Goal: Task Accomplishment & Management: Use online tool/utility

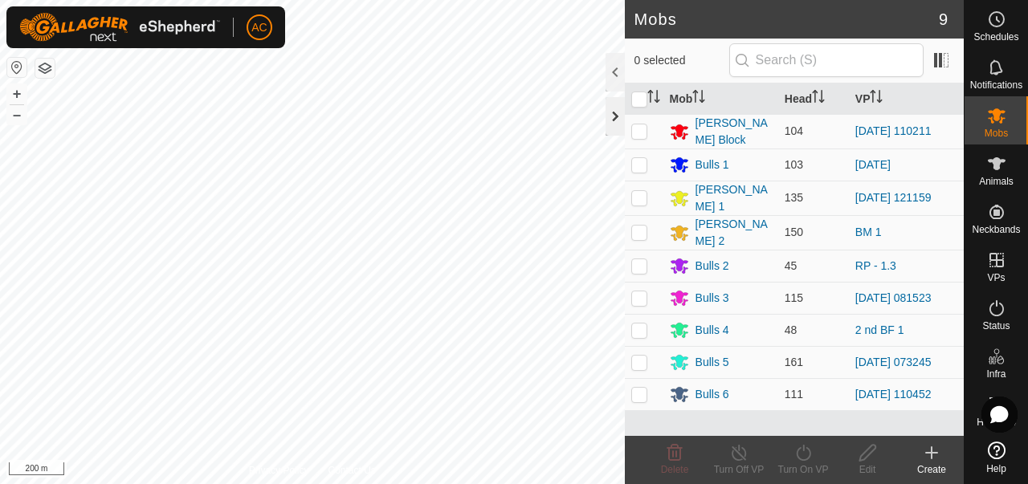
click at [618, 125] on div at bounding box center [615, 116] width 19 height 39
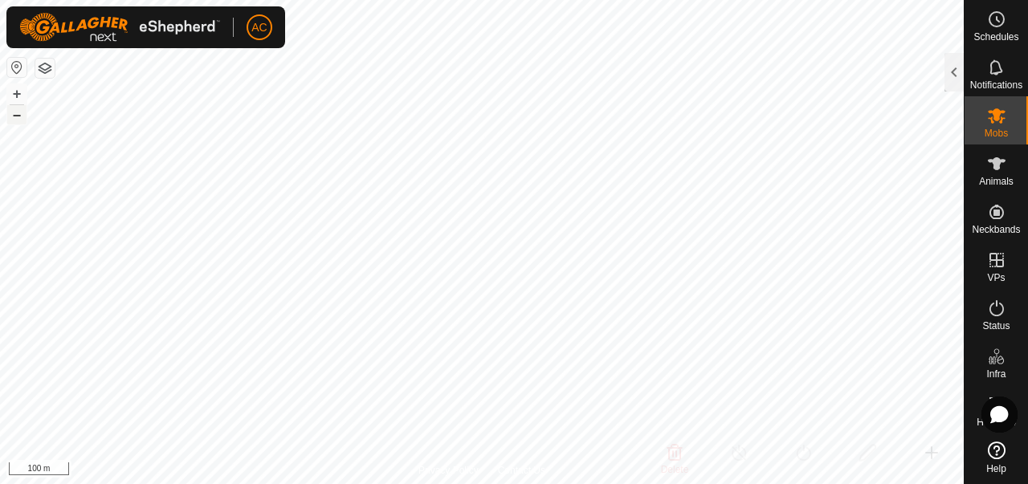
click at [16, 118] on button "–" at bounding box center [16, 114] width 19 height 19
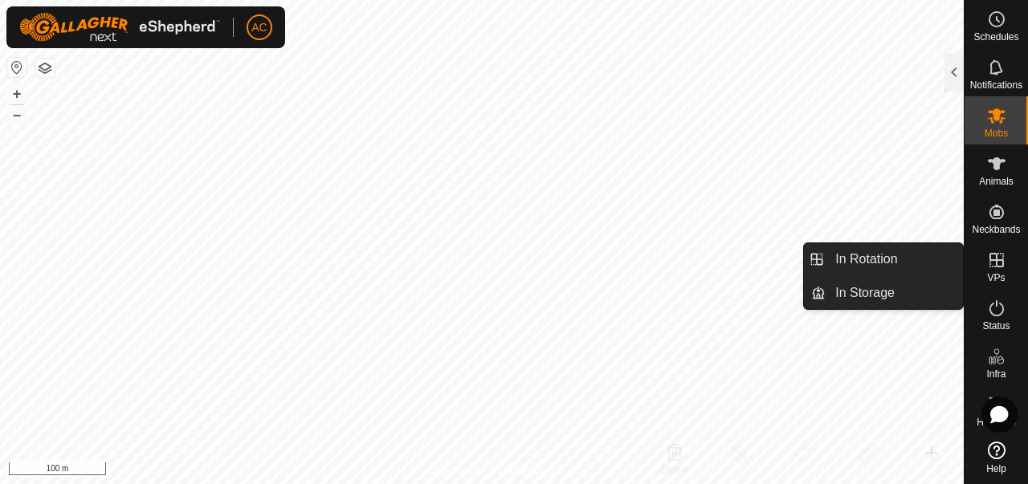
click at [997, 274] on span "VPs" at bounding box center [996, 278] width 18 height 10
click at [911, 259] on link "In Rotation" at bounding box center [894, 259] width 137 height 32
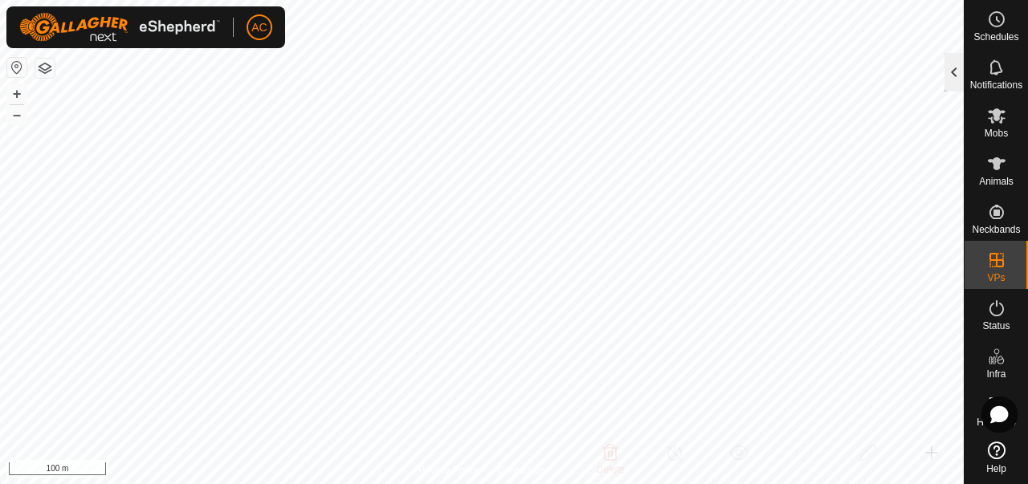
click at [962, 72] on div at bounding box center [954, 72] width 19 height 39
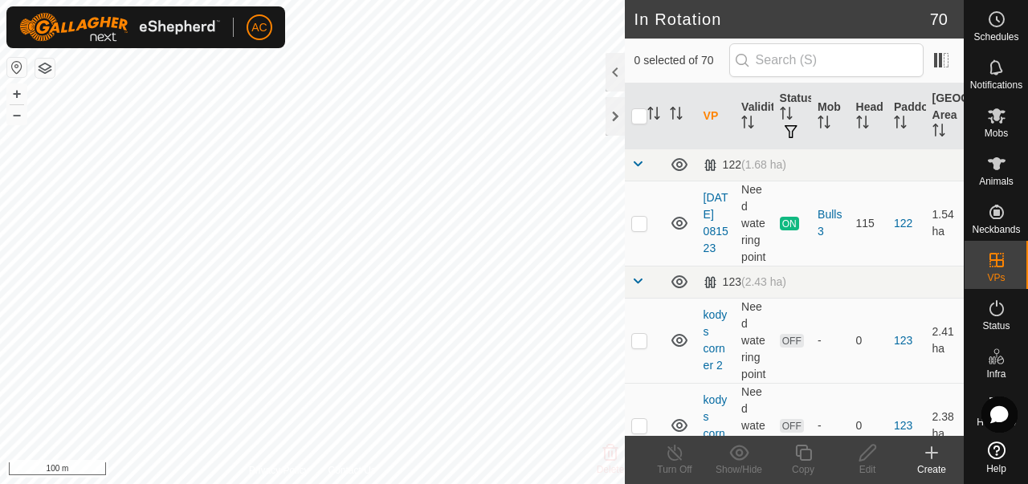
click at [926, 468] on div "Create" at bounding box center [932, 470] width 64 height 14
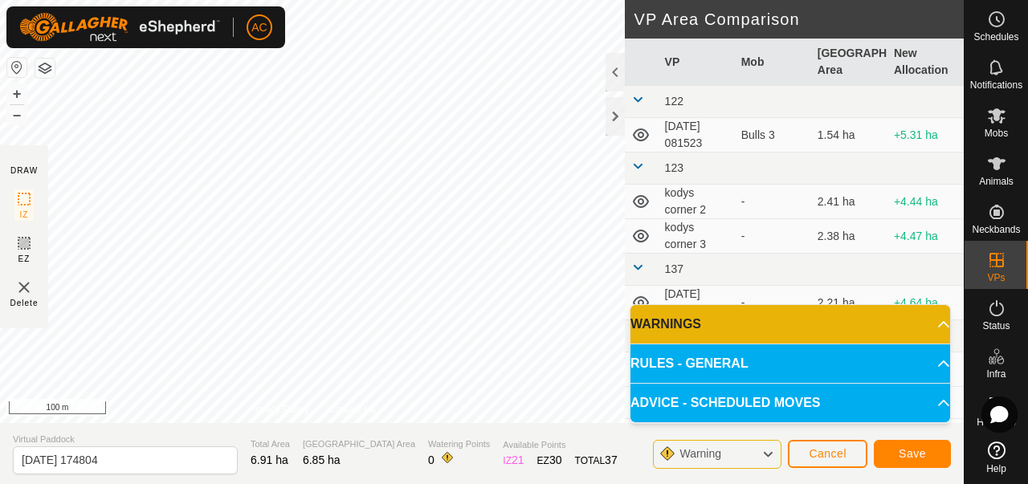
click at [921, 360] on p-accordion-header "RULES - GENERAL" at bounding box center [791, 364] width 320 height 39
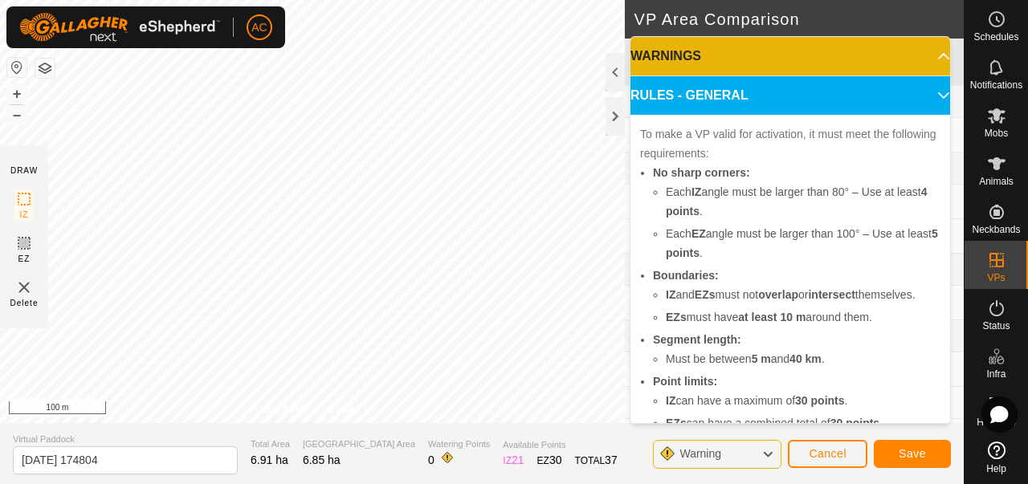
click at [934, 95] on p-accordion-header "RULES - GENERAL" at bounding box center [791, 95] width 320 height 39
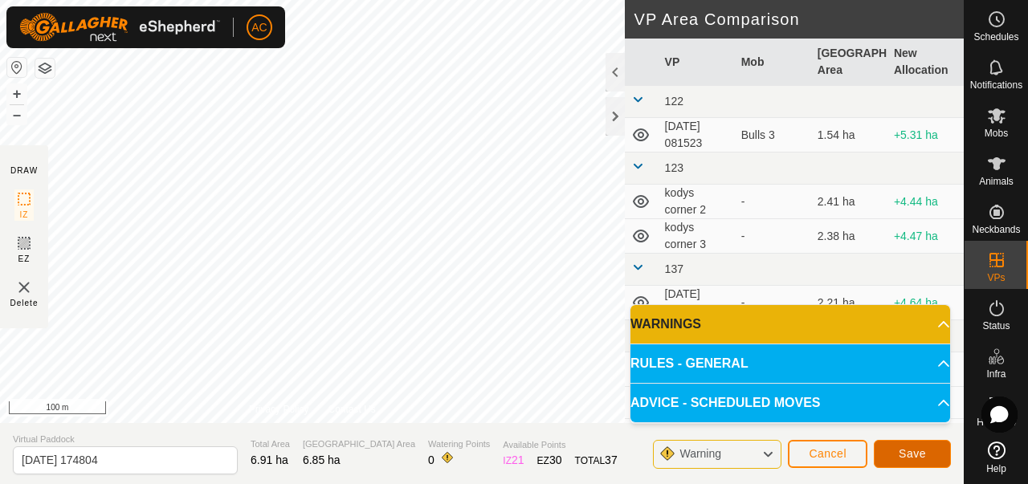
click at [924, 451] on span "Save" at bounding box center [912, 453] width 27 height 13
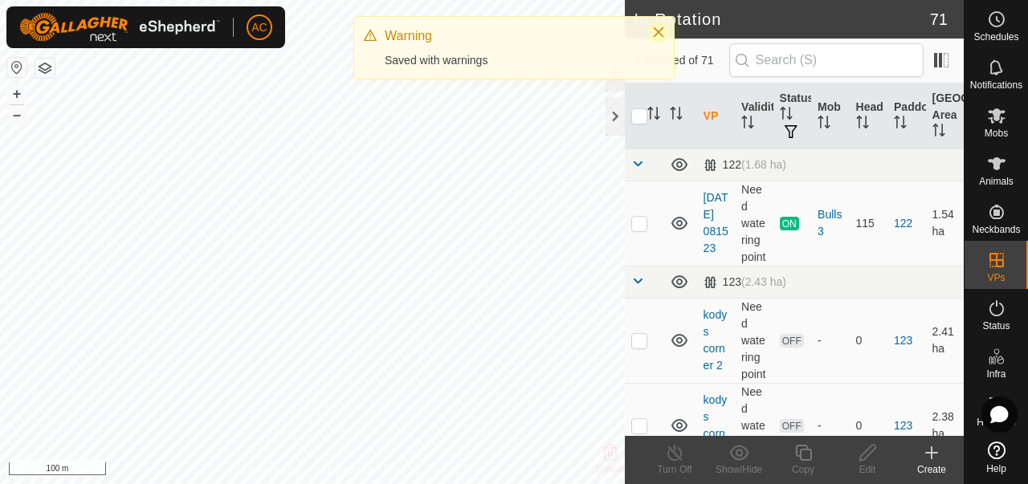
click at [660, 35] on icon "Close" at bounding box center [658, 32] width 13 height 13
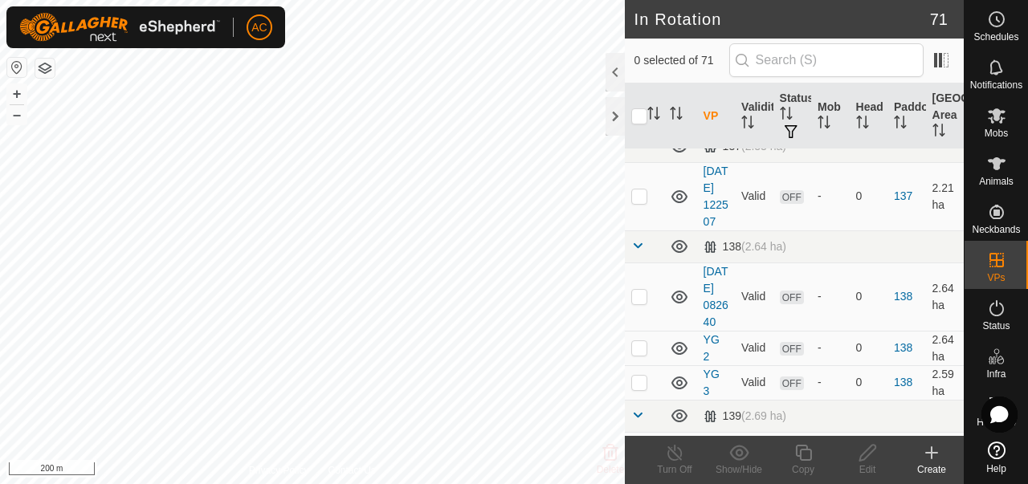
scroll to position [325, 0]
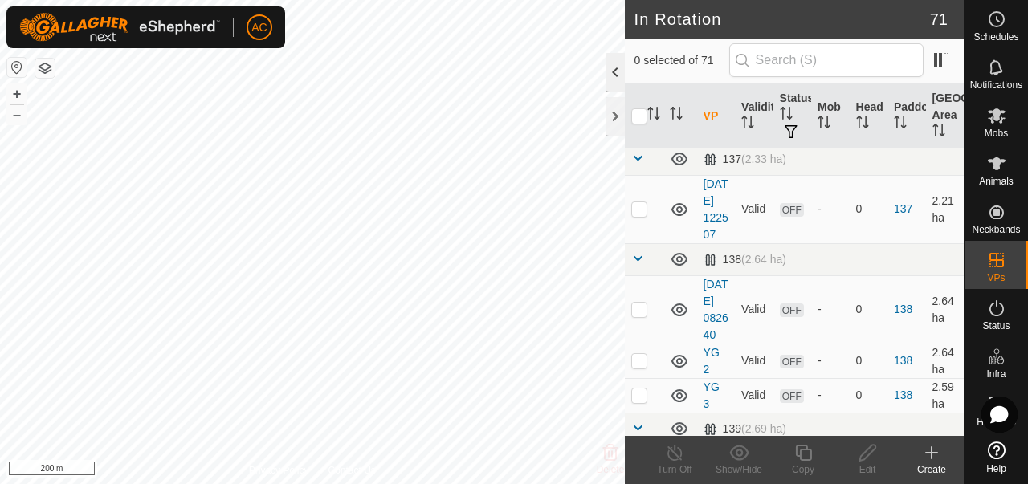
click at [614, 74] on div at bounding box center [615, 72] width 19 height 39
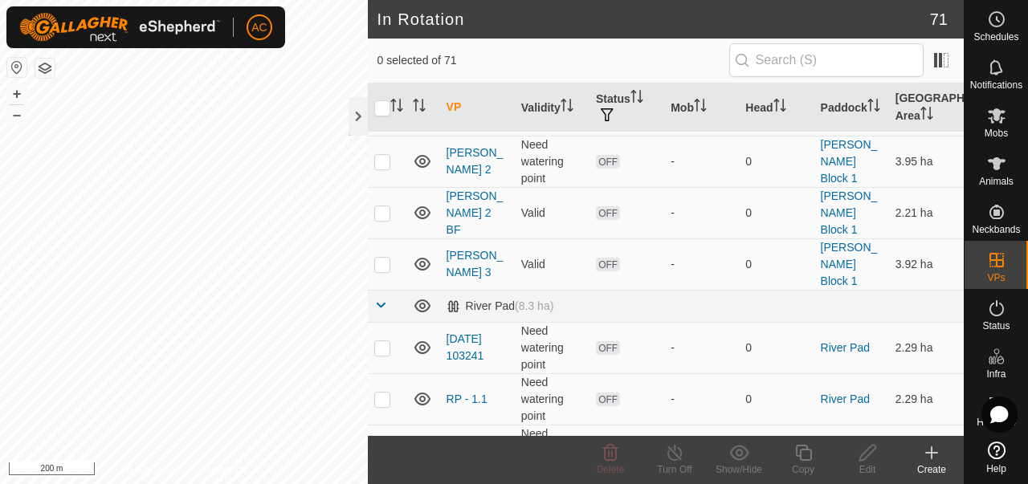
scroll to position [3447, 0]
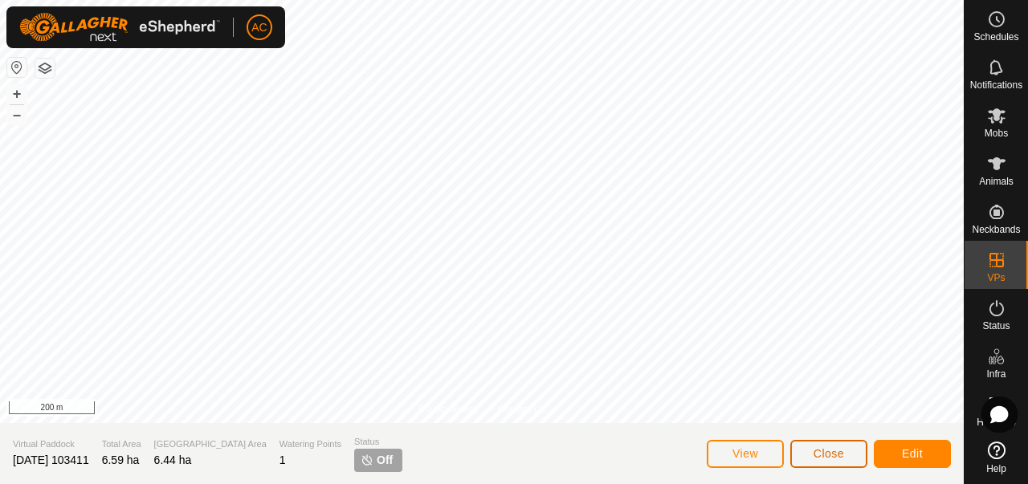
click at [831, 460] on span "Close" at bounding box center [829, 453] width 31 height 13
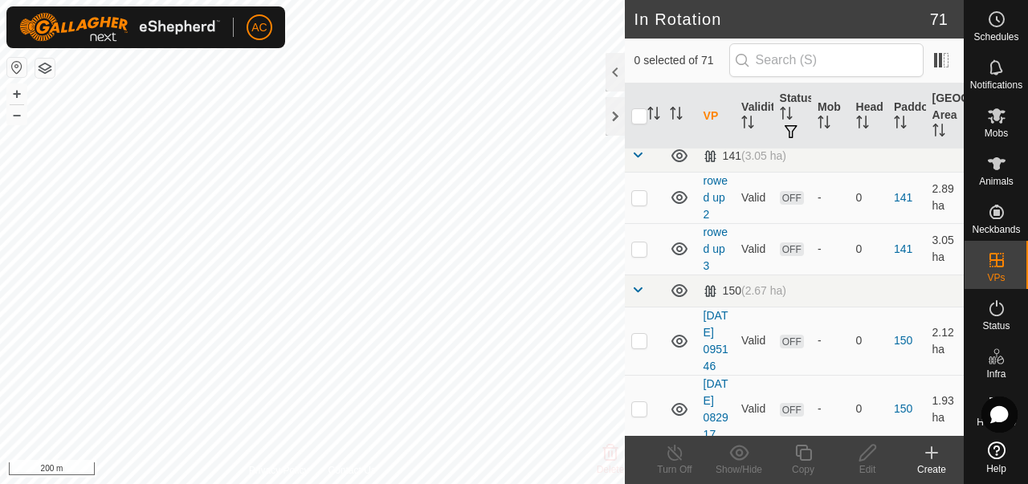
scroll to position [864, 0]
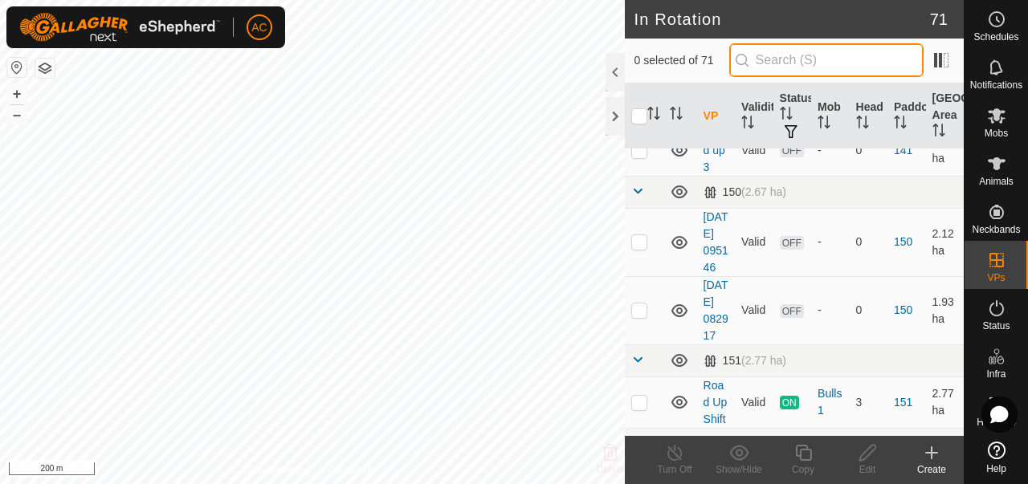
click at [806, 63] on input "text" at bounding box center [826, 60] width 194 height 34
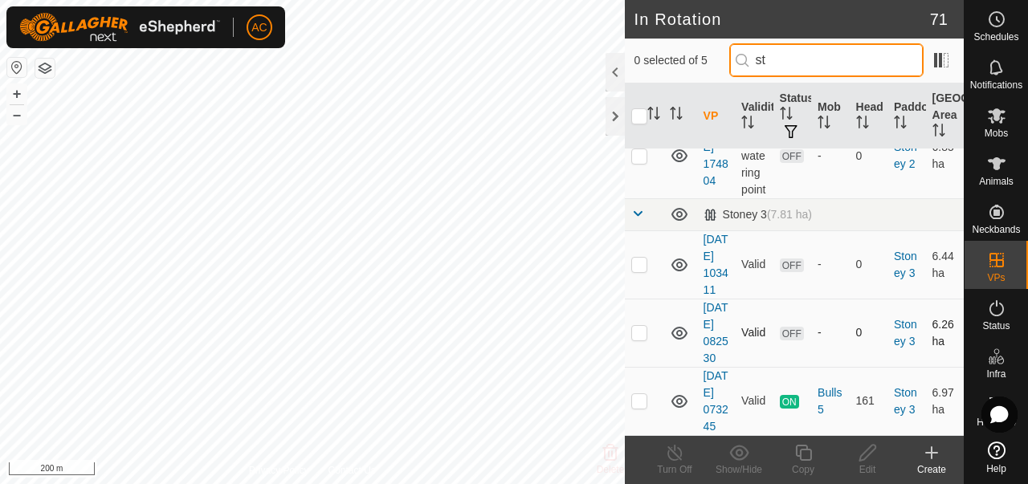
scroll to position [237, 0]
type input "st"
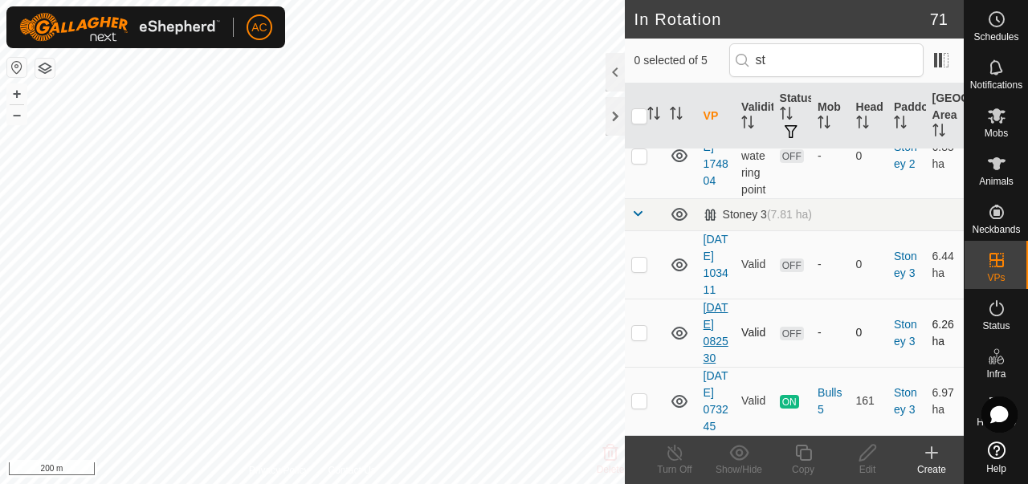
scroll to position [0, 0]
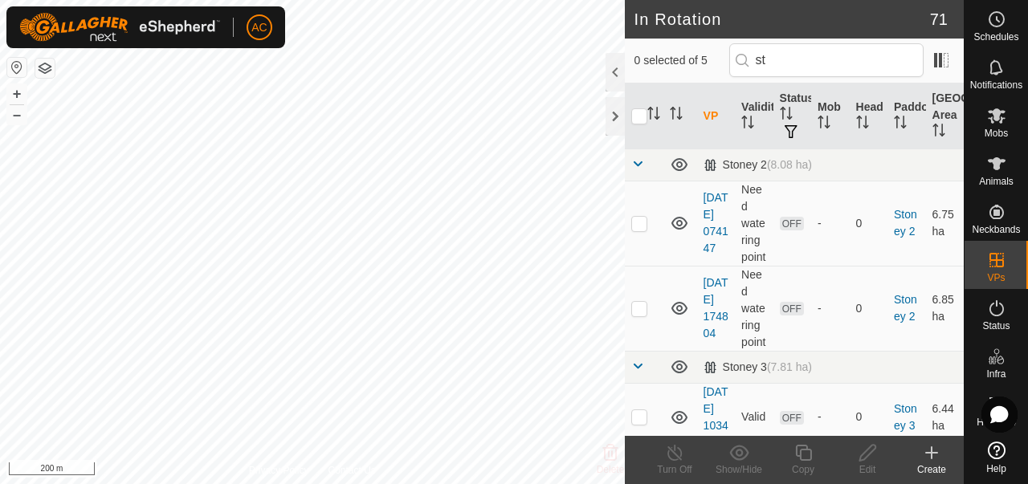
click at [712, 310] on tbody "Stoney 2 (8.08 ha) [DATE] 074147 Need watering point OFF - 0 Stoney 2 6.75 ha […" at bounding box center [794, 368] width 339 height 439
click at [679, 351] on td at bounding box center [681, 308] width 34 height 85
click at [676, 315] on icon at bounding box center [680, 308] width 16 height 13
click at [680, 318] on icon at bounding box center [679, 308] width 19 height 19
click at [680, 315] on icon at bounding box center [680, 308] width 16 height 13
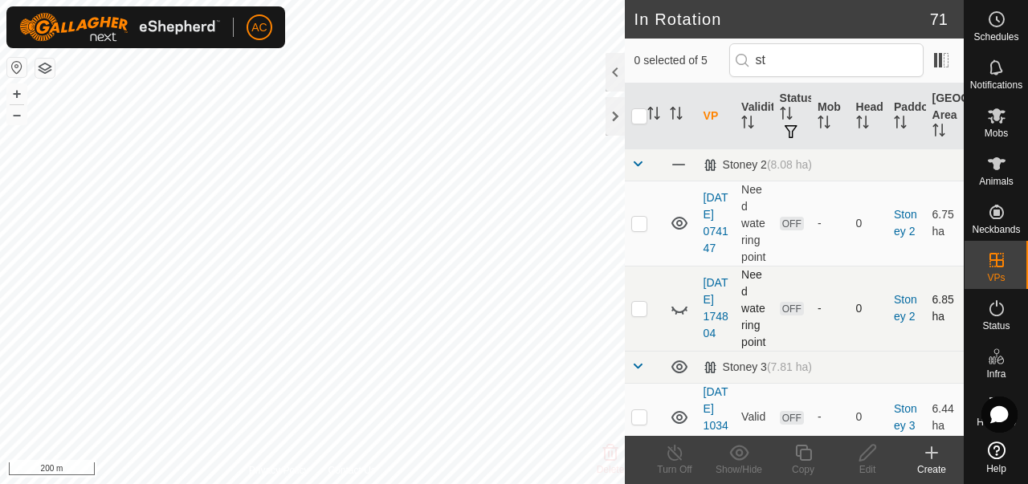
click at [680, 318] on icon at bounding box center [679, 308] width 19 height 19
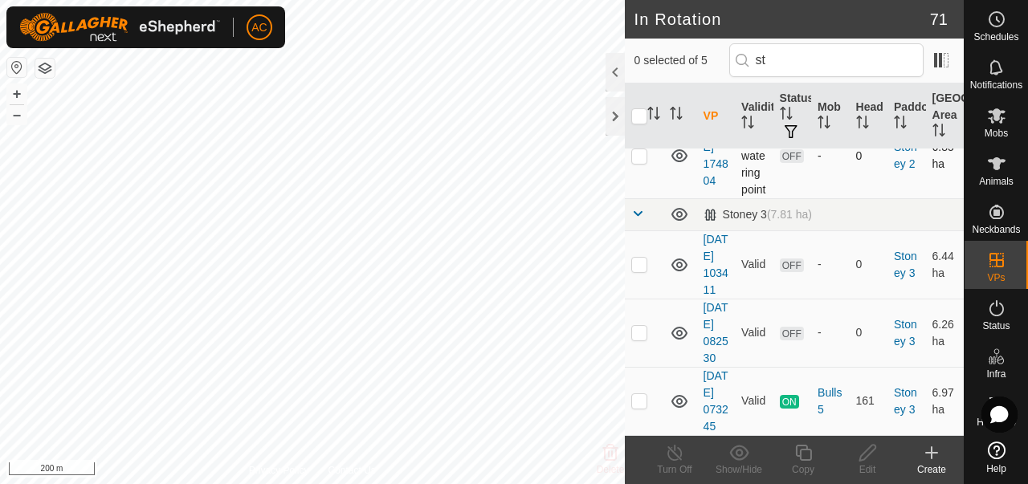
scroll to position [237, 0]
click at [678, 395] on icon at bounding box center [680, 401] width 16 height 13
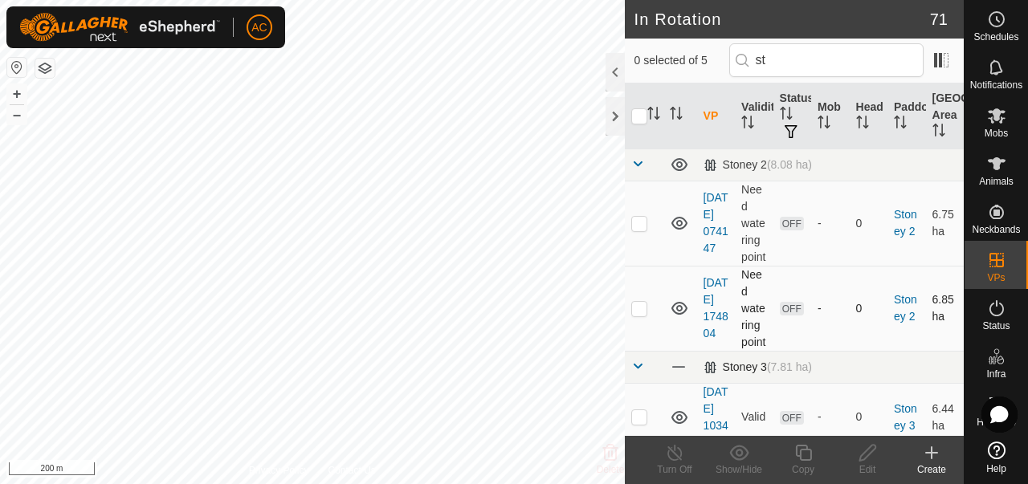
click at [677, 376] on span at bounding box center [679, 367] width 18 height 18
click at [677, 377] on icon at bounding box center [679, 367] width 19 height 19
click at [677, 374] on icon at bounding box center [680, 367] width 16 height 13
click at [677, 377] on icon at bounding box center [679, 367] width 19 height 19
click at [670, 232] on icon at bounding box center [679, 223] width 19 height 19
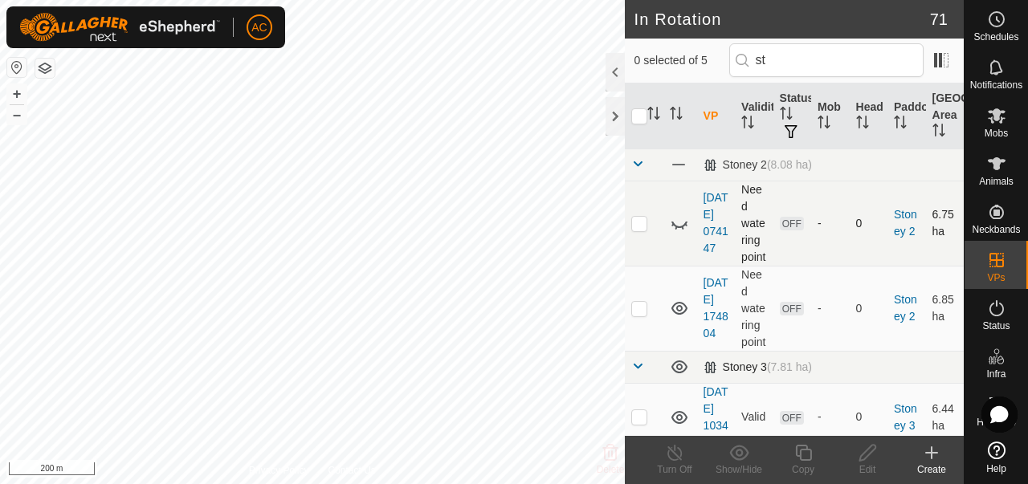
click at [680, 233] on icon at bounding box center [679, 223] width 19 height 19
click at [680, 230] on icon at bounding box center [680, 223] width 16 height 13
click at [680, 233] on icon at bounding box center [679, 223] width 19 height 19
click at [676, 318] on icon at bounding box center [679, 308] width 19 height 19
click at [678, 233] on icon at bounding box center [679, 223] width 19 height 19
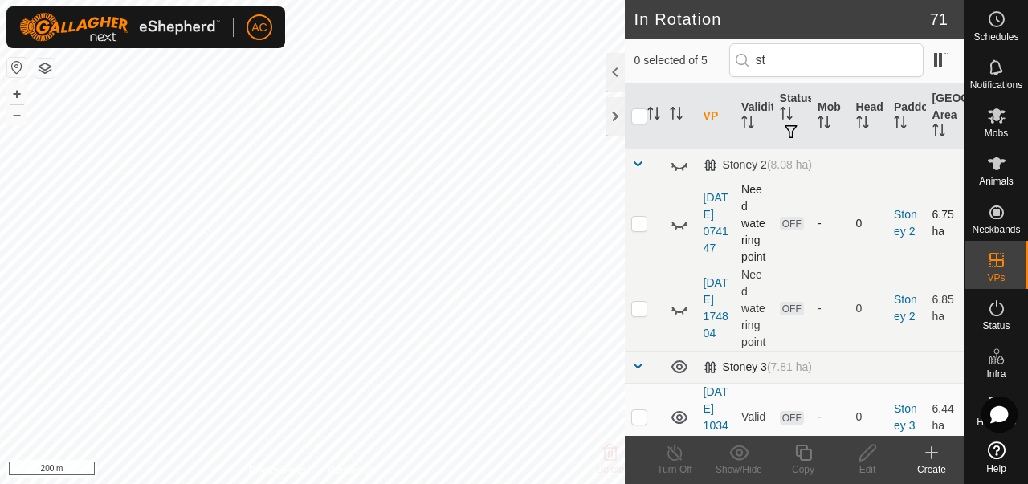
click at [679, 228] on icon at bounding box center [680, 225] width 16 height 6
click at [684, 318] on icon at bounding box center [679, 308] width 19 height 19
click at [923, 463] on div "Create" at bounding box center [932, 470] width 64 height 14
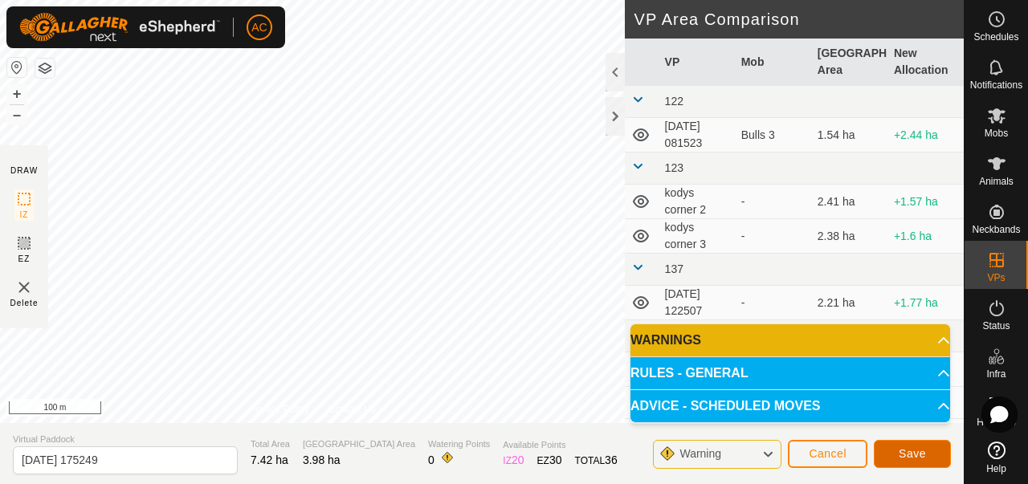
click at [920, 456] on span "Save" at bounding box center [912, 453] width 27 height 13
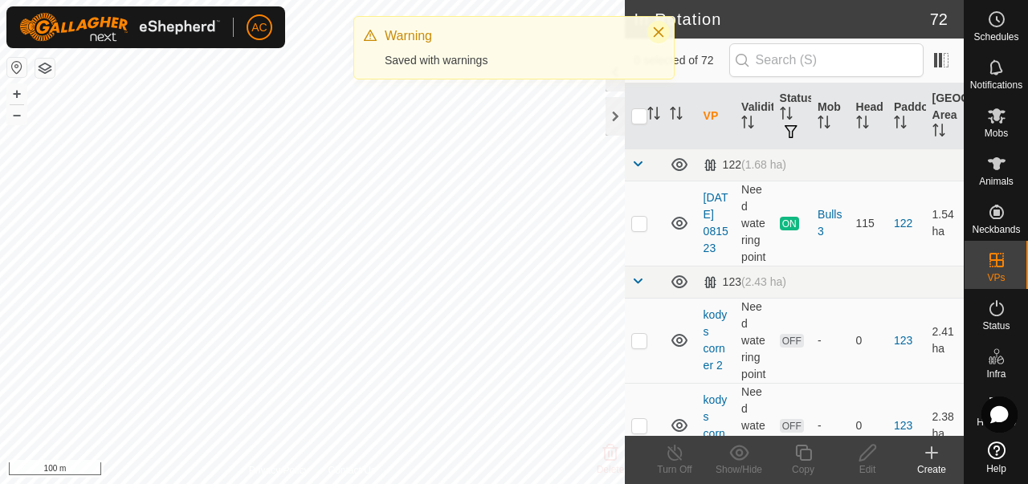
click at [658, 28] on icon "Close" at bounding box center [658, 32] width 13 height 13
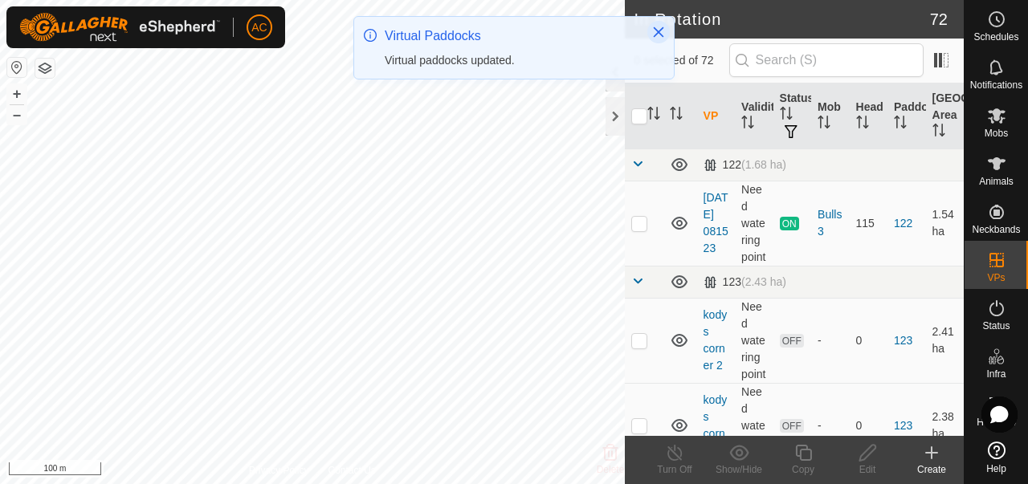
click at [654, 30] on icon "Close" at bounding box center [658, 32] width 13 height 13
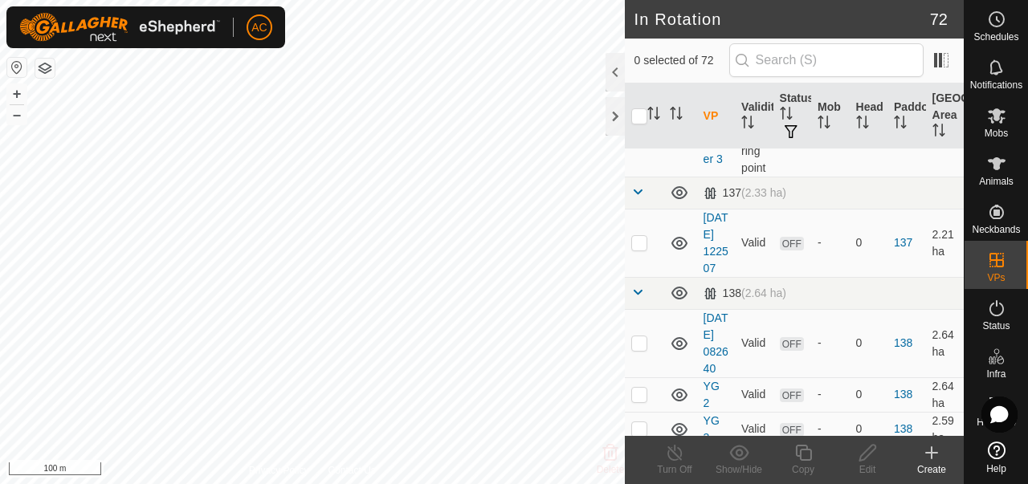
scroll to position [125, 0]
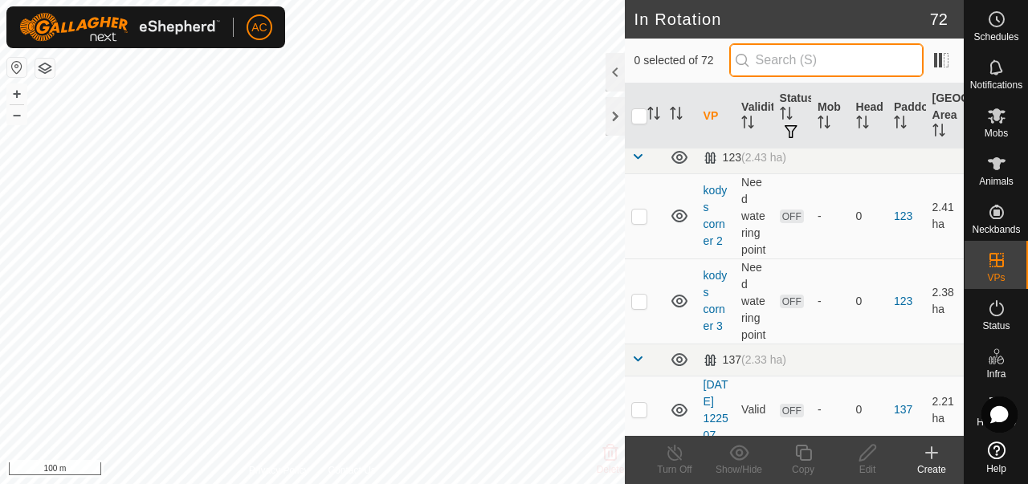
click at [818, 67] on input "text" at bounding box center [826, 60] width 194 height 34
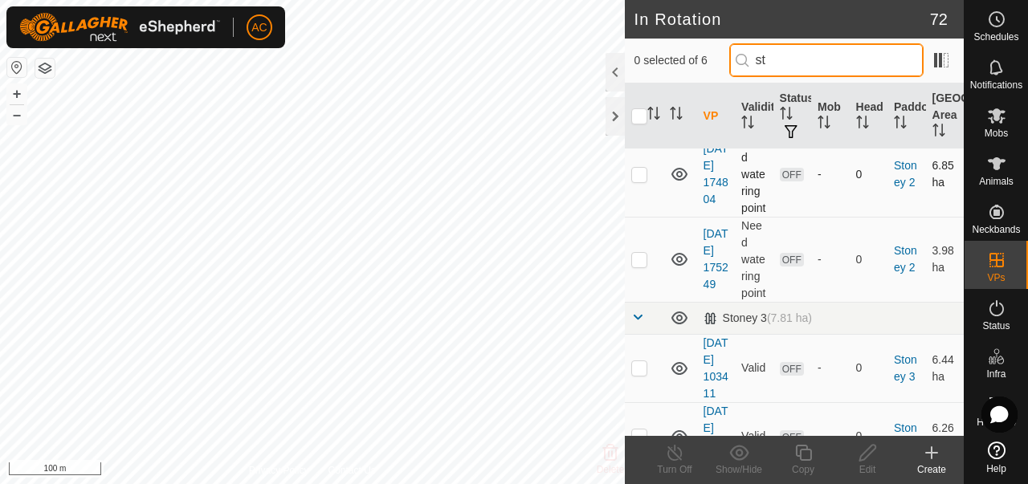
scroll to position [158, 0]
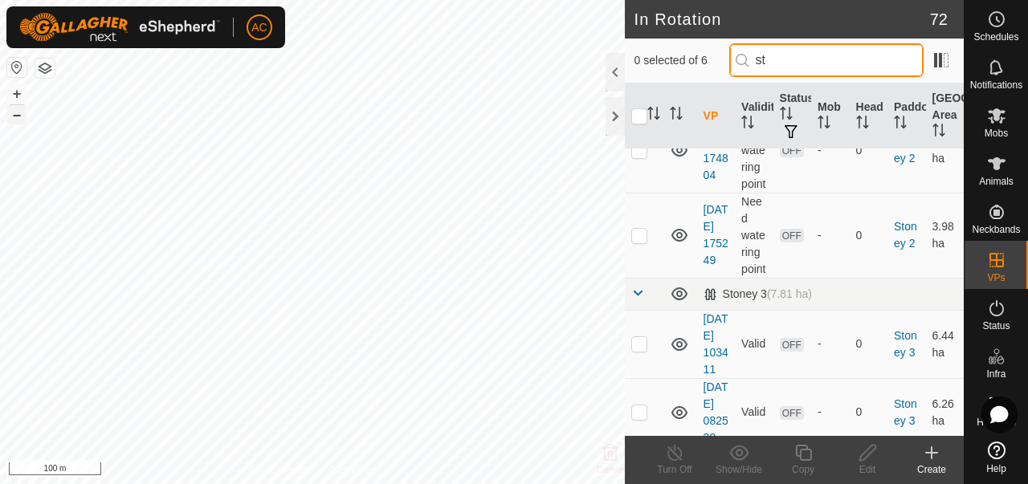
type input "st"
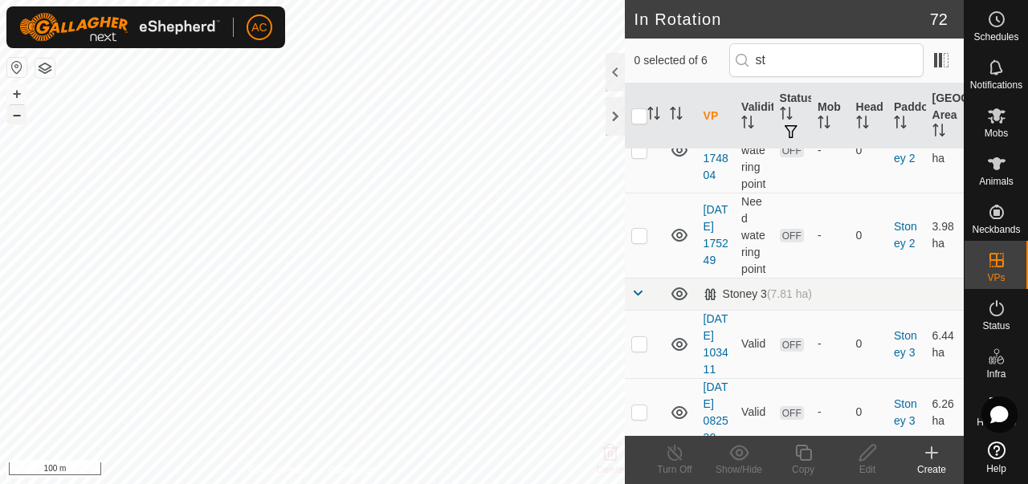
scroll to position [0, 0]
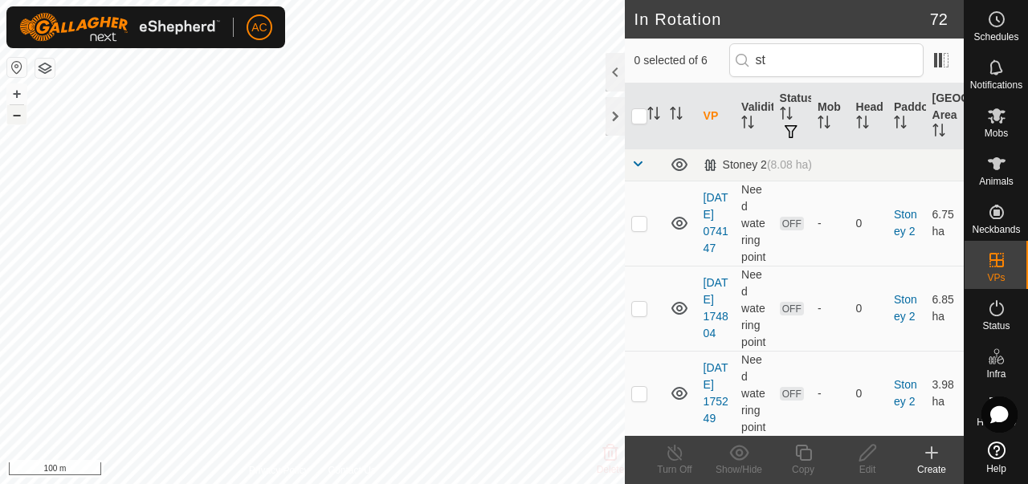
click at [18, 119] on button "–" at bounding box center [16, 114] width 19 height 19
click at [616, 81] on div at bounding box center [615, 72] width 19 height 39
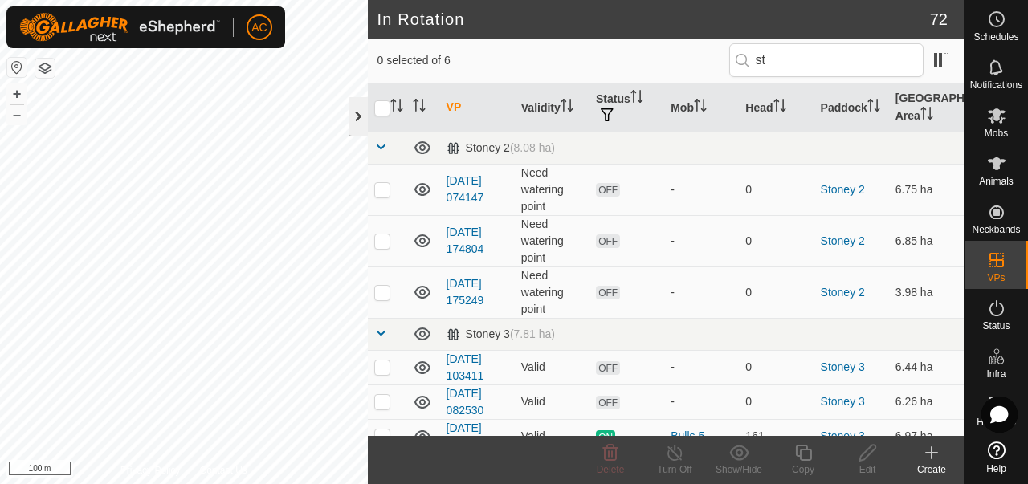
click at [352, 116] on div at bounding box center [358, 116] width 19 height 39
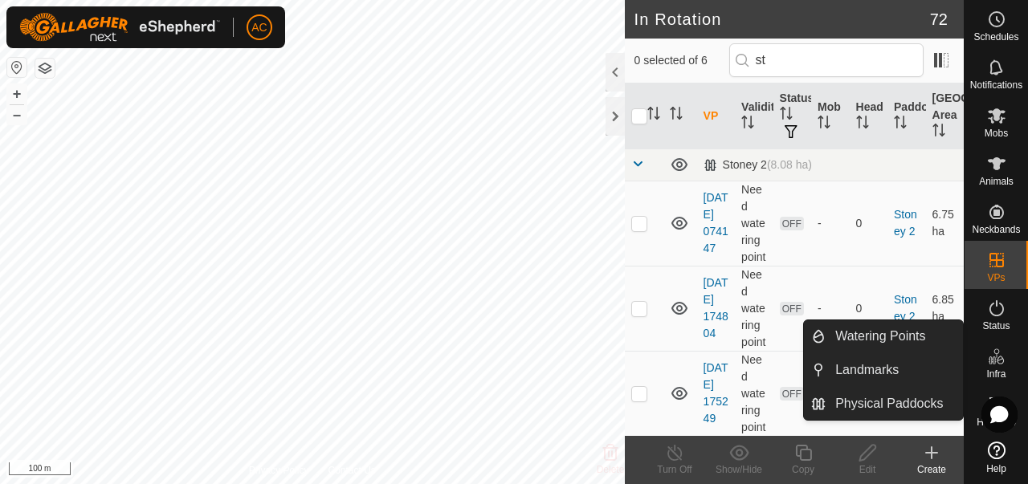
click at [1002, 358] on icon at bounding box center [1000, 360] width 7 height 9
click at [925, 337] on link "Watering Points" at bounding box center [894, 337] width 137 height 32
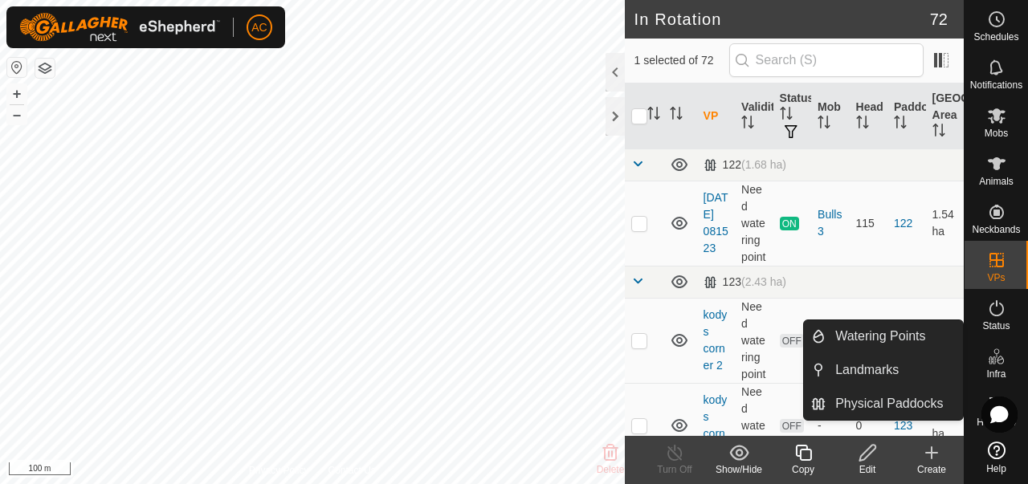
click at [993, 366] on icon at bounding box center [996, 356] width 19 height 19
click at [914, 333] on link "Watering Points" at bounding box center [894, 337] width 137 height 32
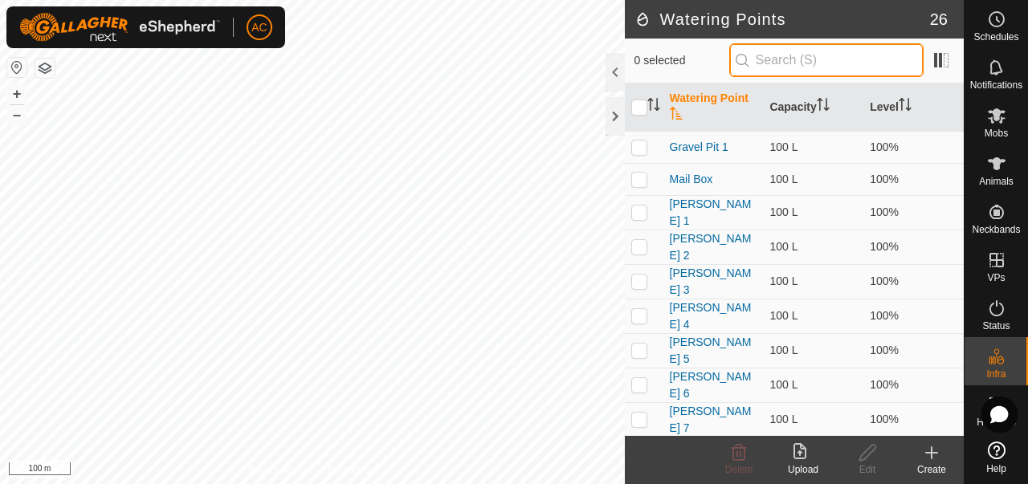
click at [786, 63] on input "text" at bounding box center [826, 60] width 194 height 34
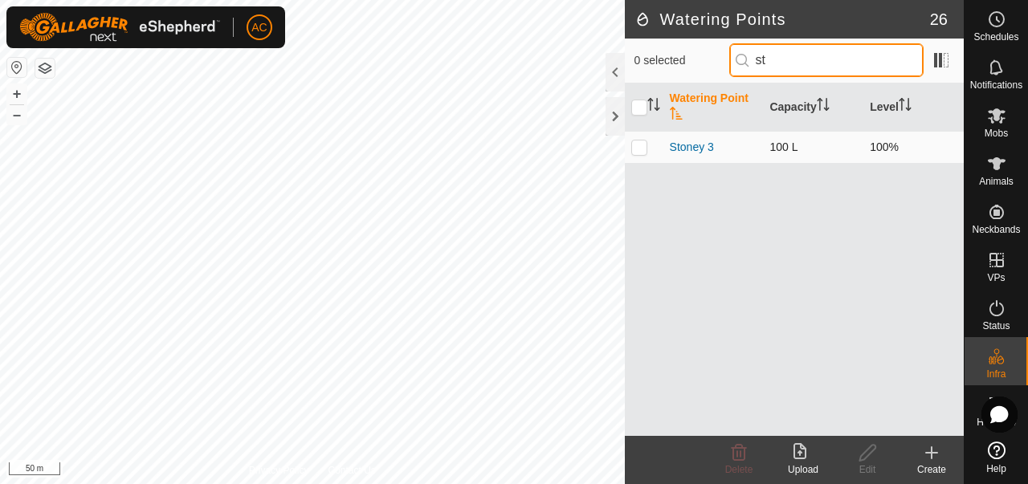
type input "st"
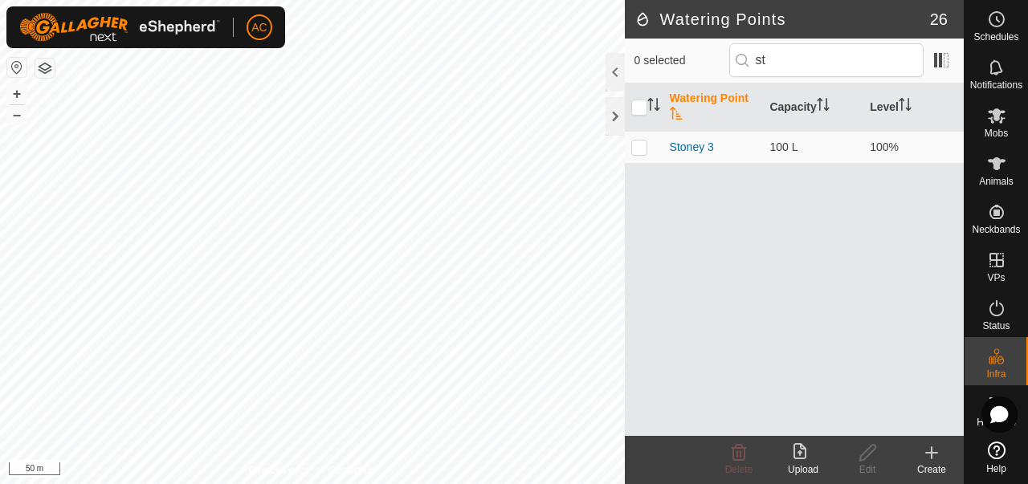
click at [503, 484] on html "AC Schedules Notifications Mobs Animals Neckbands VPs Status Infra Heatmap Help…" at bounding box center [514, 242] width 1028 height 484
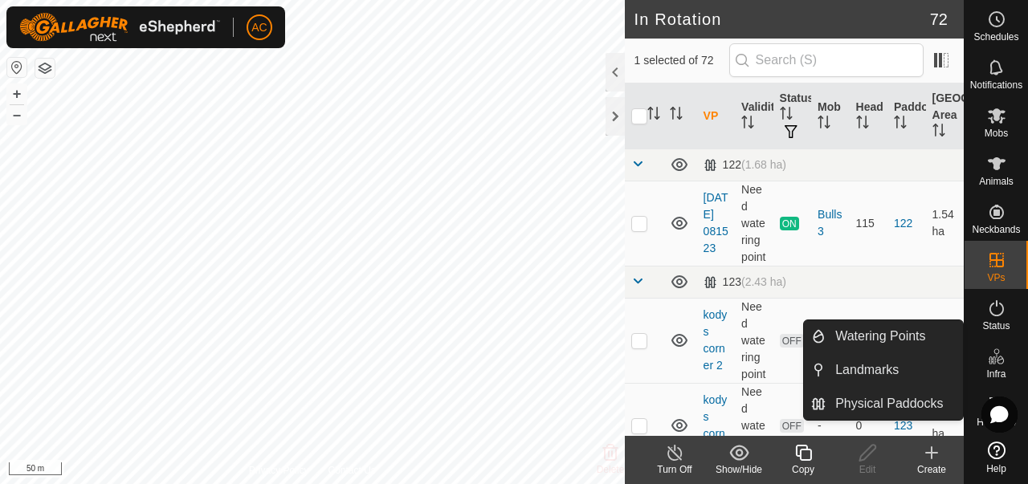
click at [1009, 379] on div "Infra" at bounding box center [996, 361] width 63 height 48
click at [927, 339] on link "Watering Points" at bounding box center [894, 337] width 137 height 32
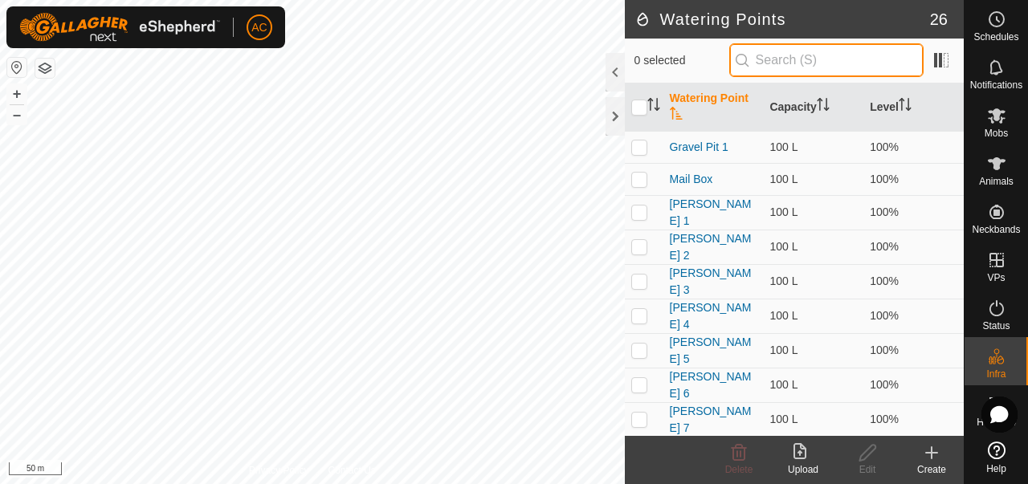
click at [807, 59] on input "text" at bounding box center [826, 60] width 194 height 34
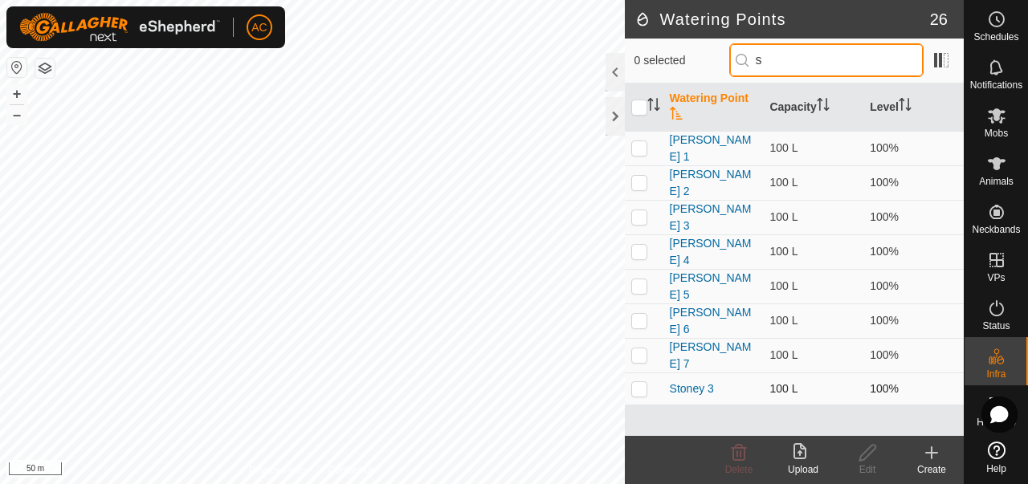
type input "s"
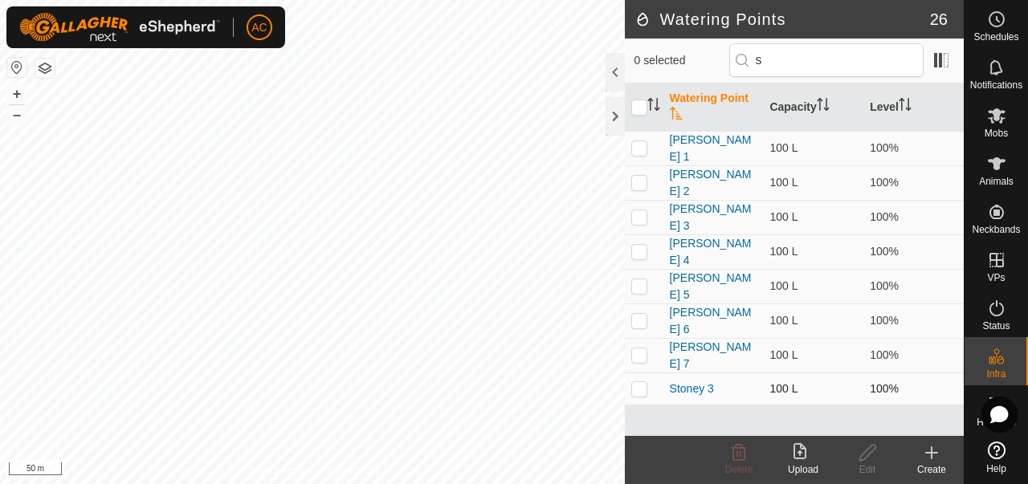
click at [641, 382] on p-checkbox at bounding box center [639, 388] width 16 height 13
checkbox input "true"
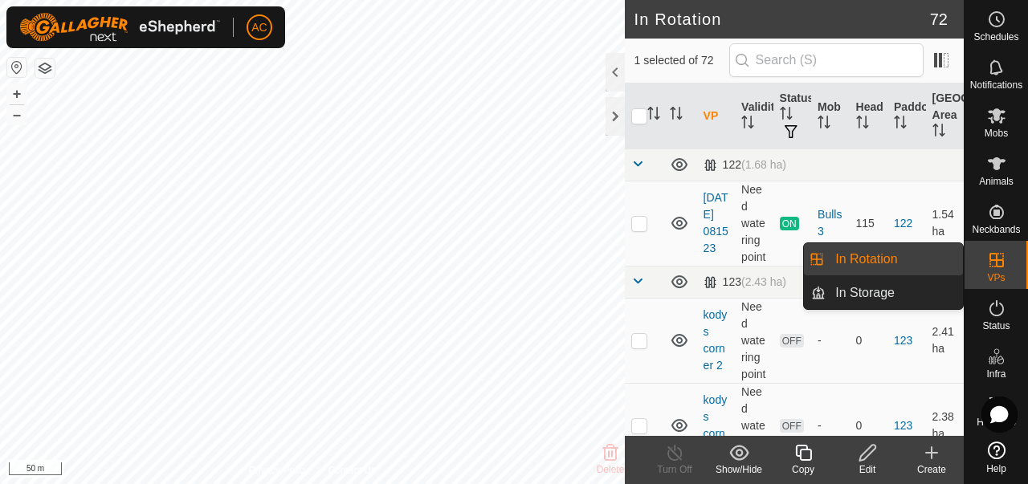
click at [1012, 261] on div "VPs" at bounding box center [996, 265] width 63 height 48
click at [917, 292] on link "In Storage" at bounding box center [894, 293] width 137 height 32
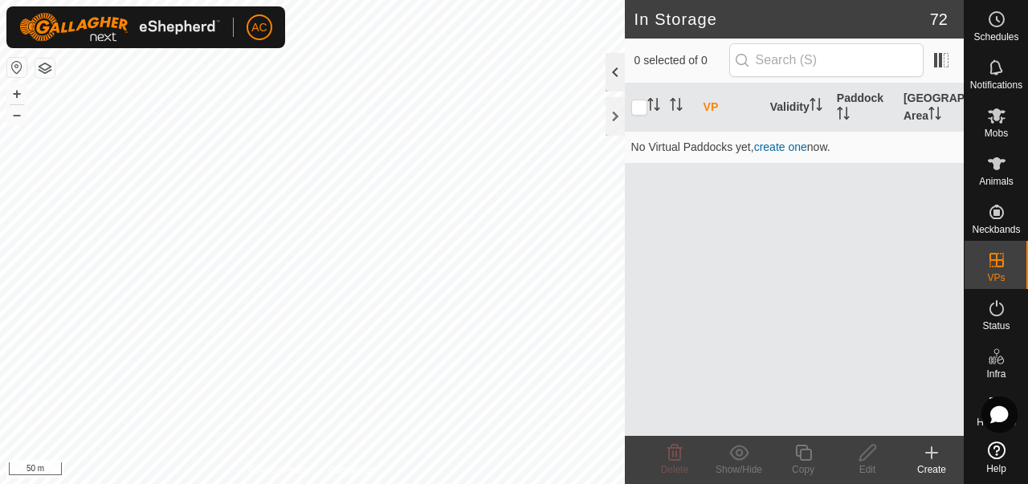
click at [613, 77] on div at bounding box center [615, 72] width 19 height 39
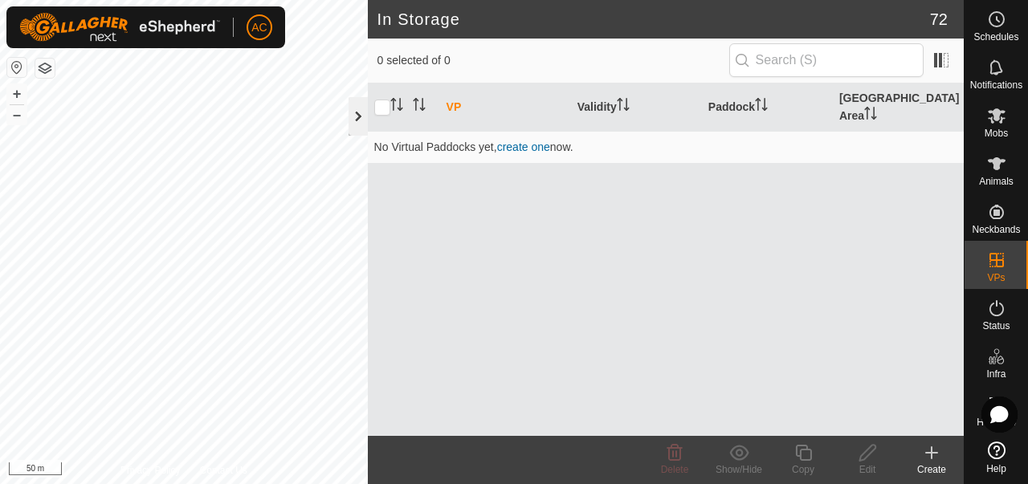
click at [363, 112] on div at bounding box center [358, 116] width 19 height 39
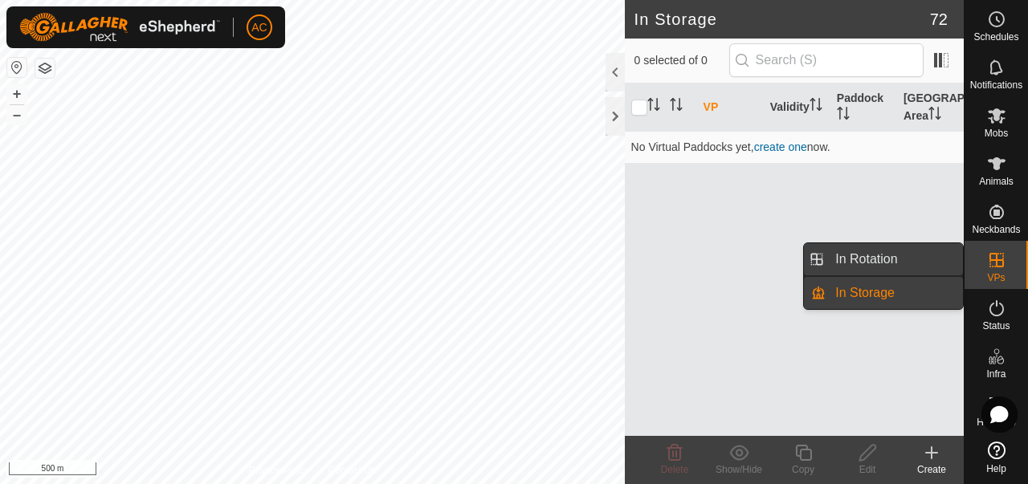
click at [938, 258] on link "In Rotation" at bounding box center [894, 259] width 137 height 32
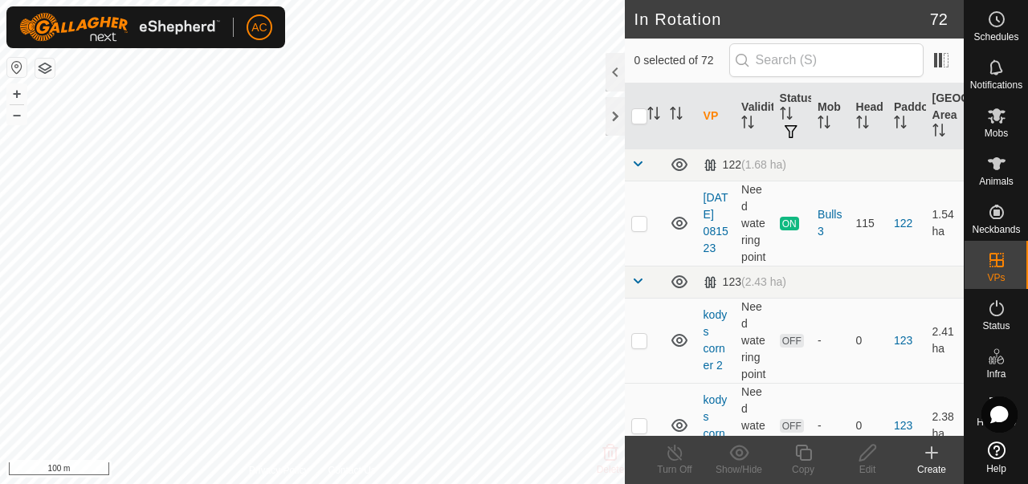
click at [930, 459] on icon at bounding box center [931, 452] width 19 height 19
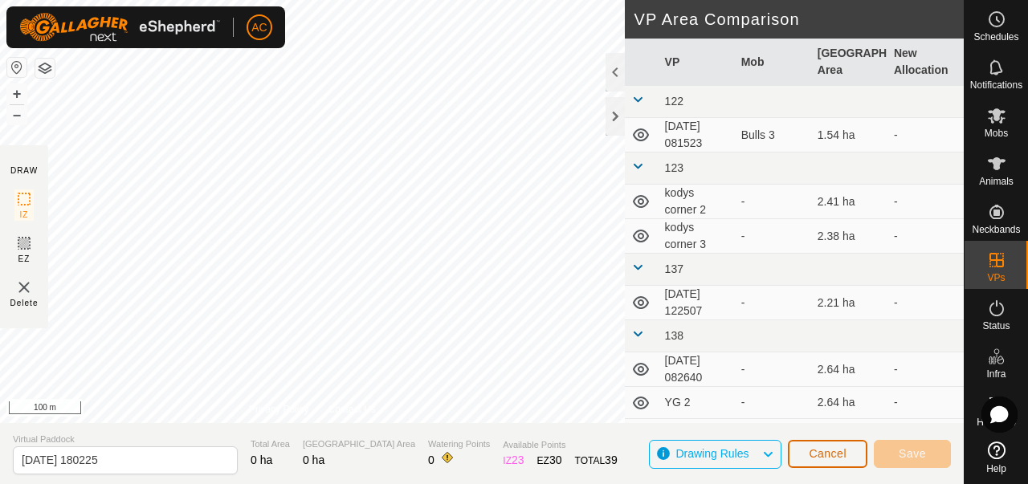
click at [807, 457] on button "Cancel" at bounding box center [828, 454] width 80 height 28
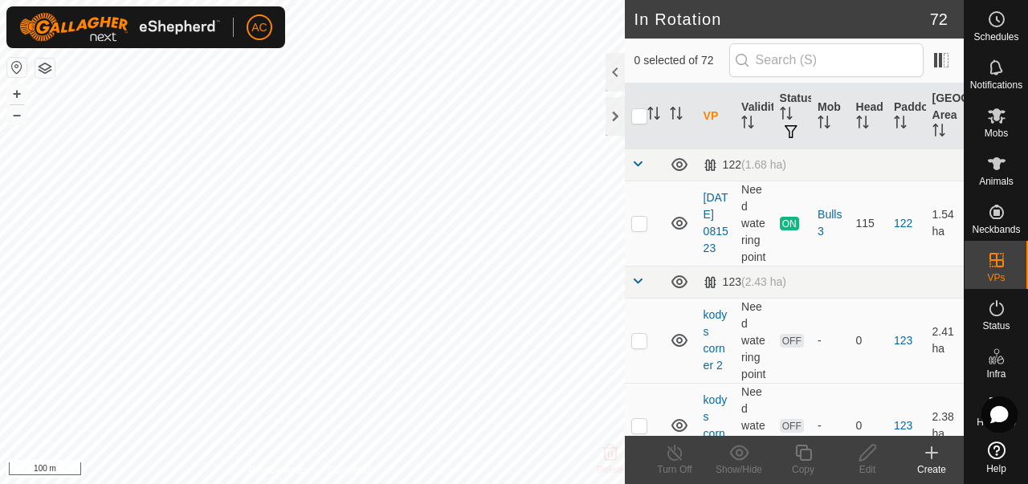
click at [917, 461] on create-svg-icon at bounding box center [932, 452] width 64 height 19
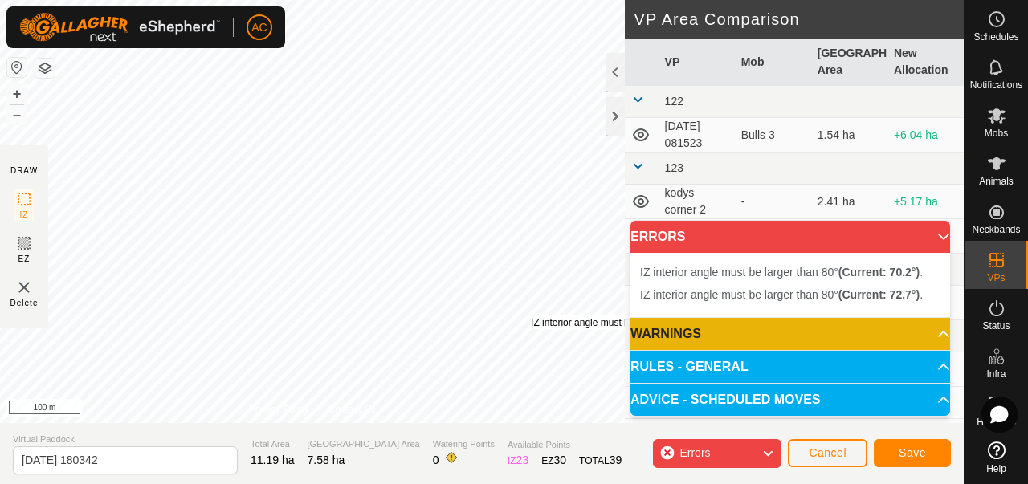
click at [533, 315] on div "IZ interior angle must be larger than 80° (Current: 70.2°) . + – ⇧ i 100 m" at bounding box center [312, 211] width 625 height 423
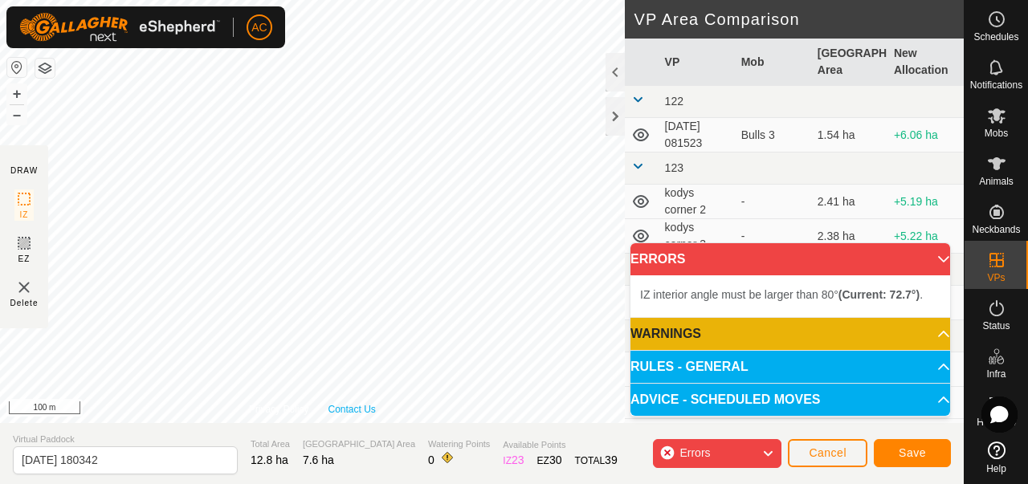
click at [341, 406] on div "Privacy Policy Contact Us IZ interior angle must be larger than 80° (Current: 5…" at bounding box center [312, 211] width 625 height 423
click at [226, 104] on div "IZ interior angle must be larger than 80° (Current: 74.5°) . + – ⇧ i 100 m" at bounding box center [312, 211] width 625 height 423
click at [227, 110] on div "IZ interior angle must be larger than 80° (Current: 78.1°) . + – ⇧ i 100 m" at bounding box center [312, 211] width 625 height 423
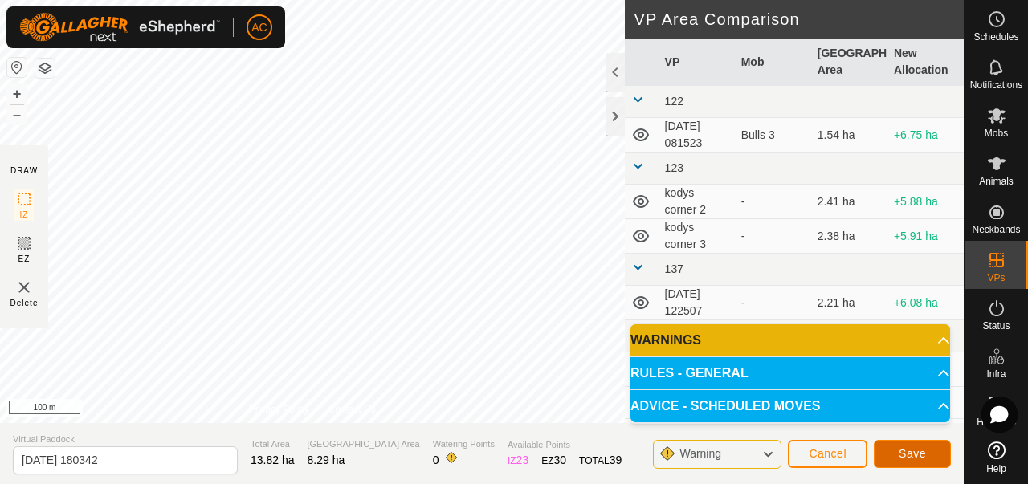
click at [916, 447] on span "Save" at bounding box center [912, 453] width 27 height 13
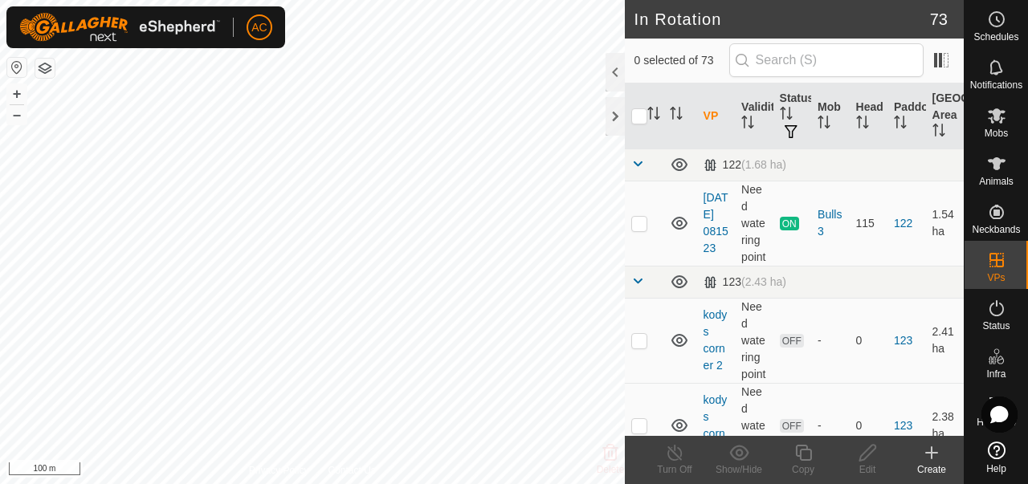
click at [934, 460] on icon at bounding box center [931, 452] width 19 height 19
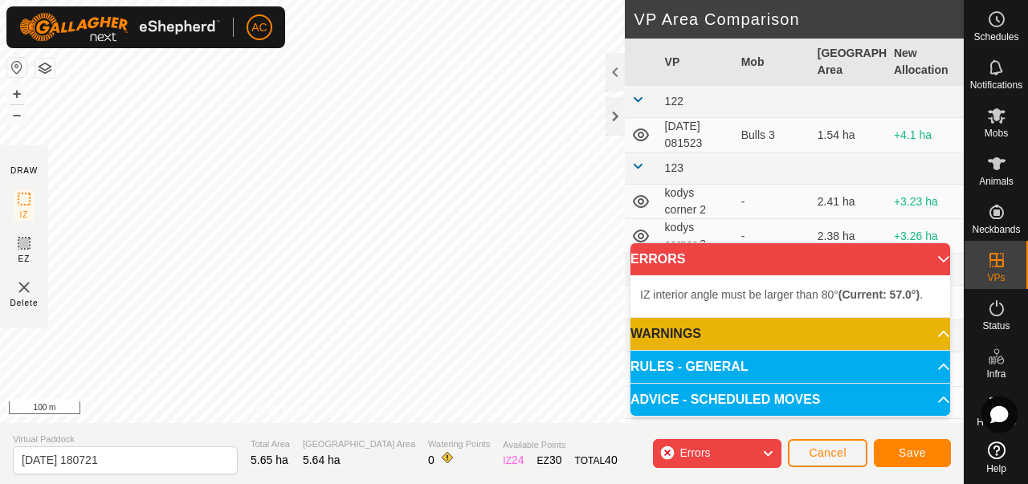
click at [762, 456] on div "Errors" at bounding box center [717, 453] width 129 height 29
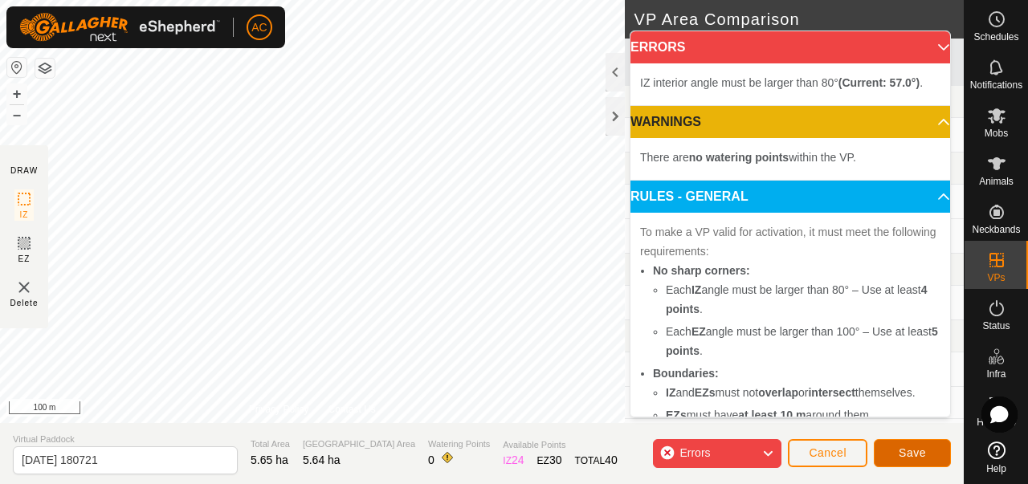
click at [908, 457] on span "Save" at bounding box center [912, 453] width 27 height 13
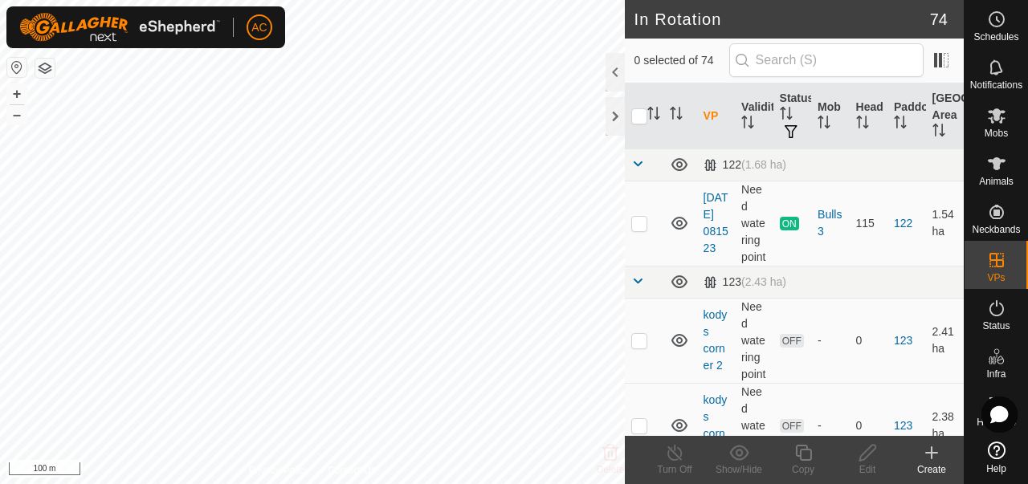
click at [939, 460] on icon at bounding box center [931, 452] width 19 height 19
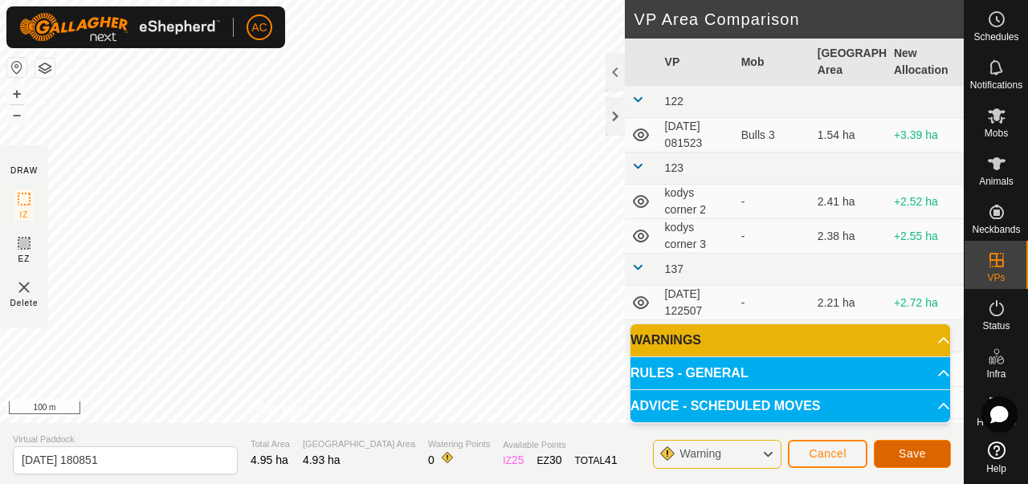
click at [929, 450] on button "Save" at bounding box center [912, 454] width 77 height 28
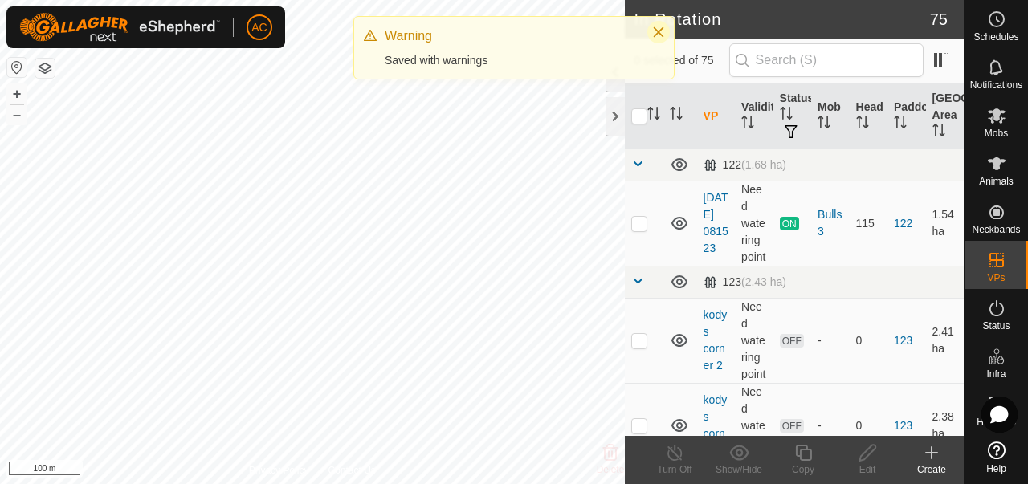
click at [662, 31] on icon "Close" at bounding box center [658, 32] width 13 height 13
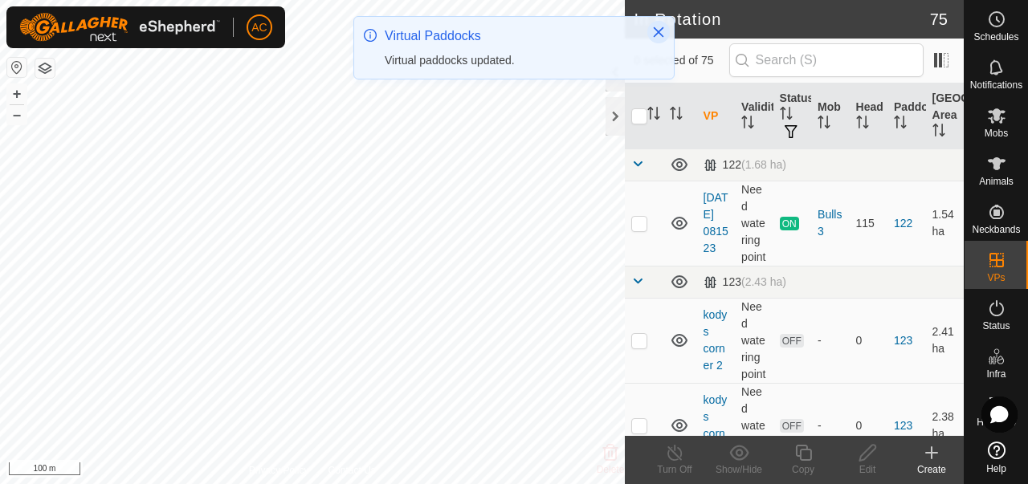
click at [659, 31] on icon "Close" at bounding box center [659, 32] width 10 height 10
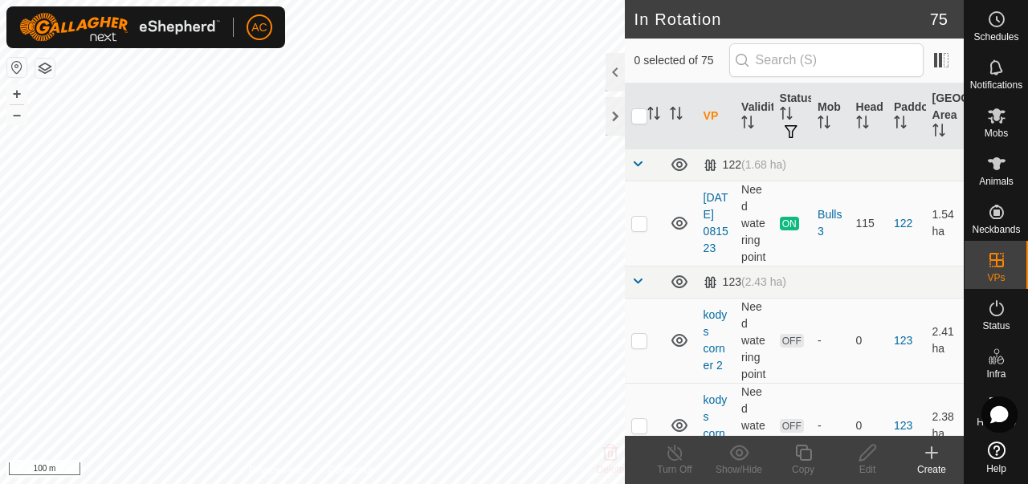
checkbox input "true"
click at [866, 456] on icon at bounding box center [868, 453] width 16 height 16
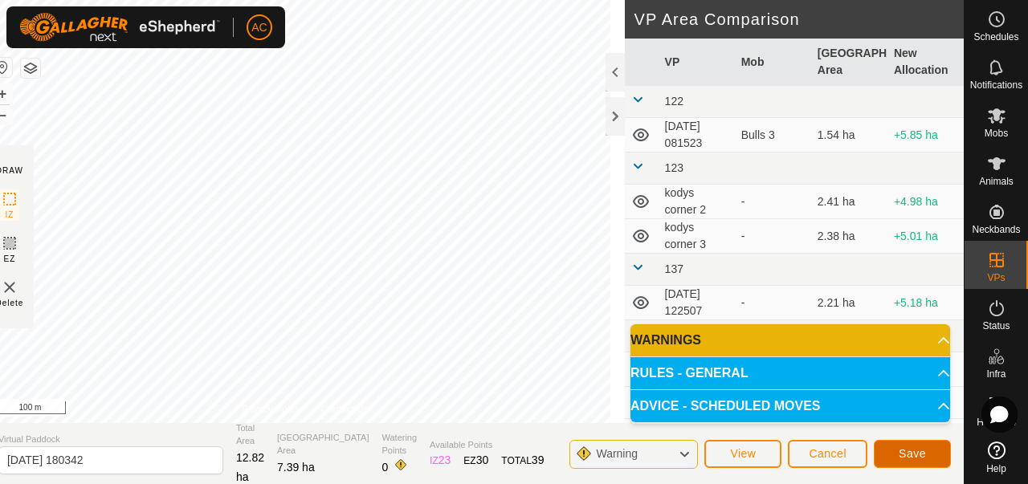
click at [933, 466] on button "Save" at bounding box center [912, 454] width 77 height 28
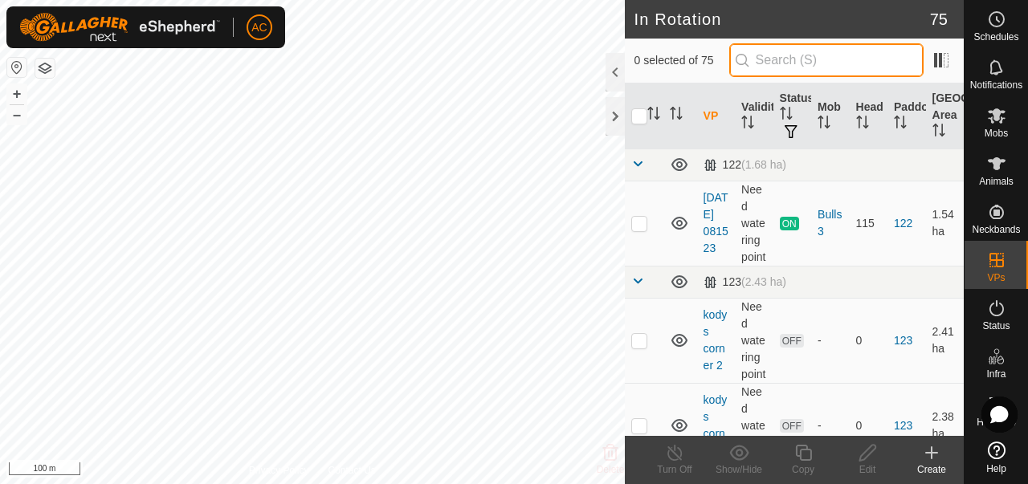
click at [811, 59] on input "text" at bounding box center [826, 60] width 194 height 34
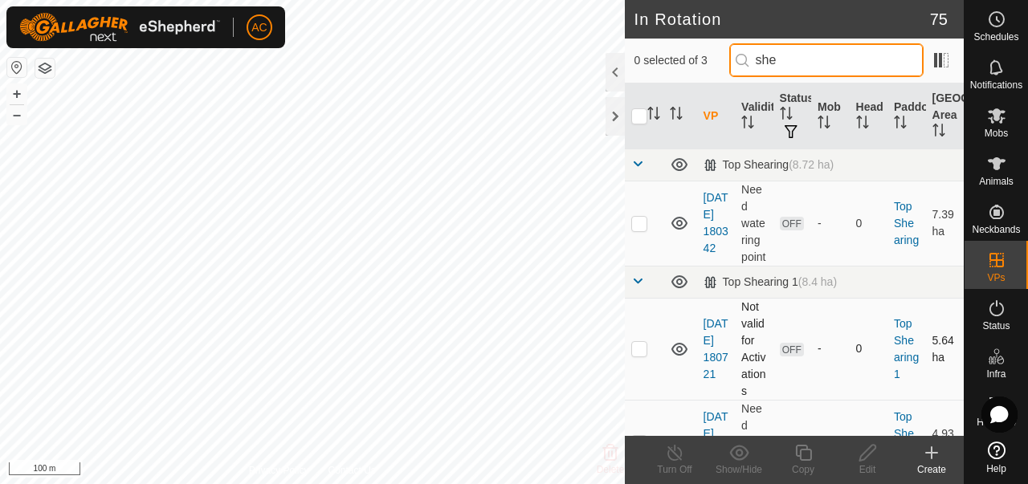
type input "she"
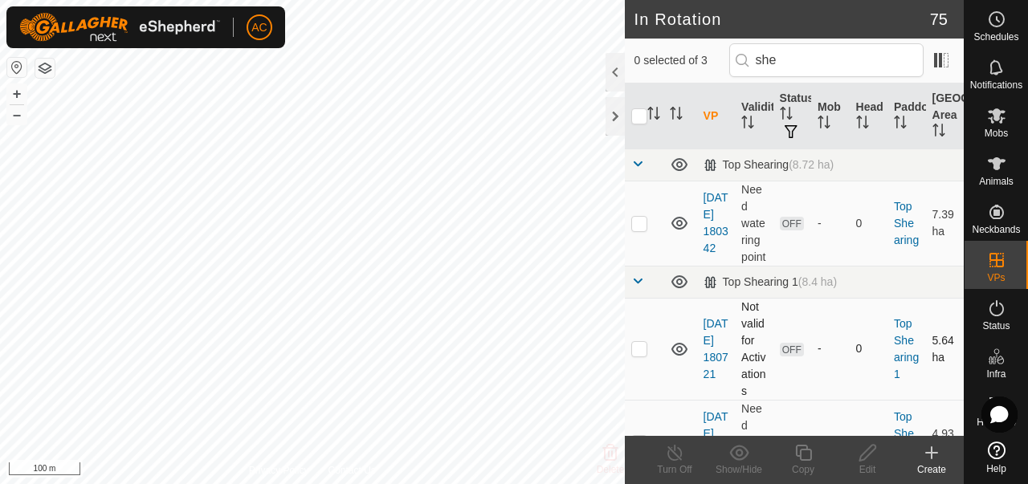
click at [737, 345] on td "Not valid for Activations" at bounding box center [754, 349] width 38 height 102
click at [745, 353] on td "Not valid for Activations" at bounding box center [754, 349] width 38 height 102
click at [678, 359] on icon at bounding box center [679, 349] width 19 height 19
click at [647, 355] on p-checkbox at bounding box center [639, 348] width 16 height 13
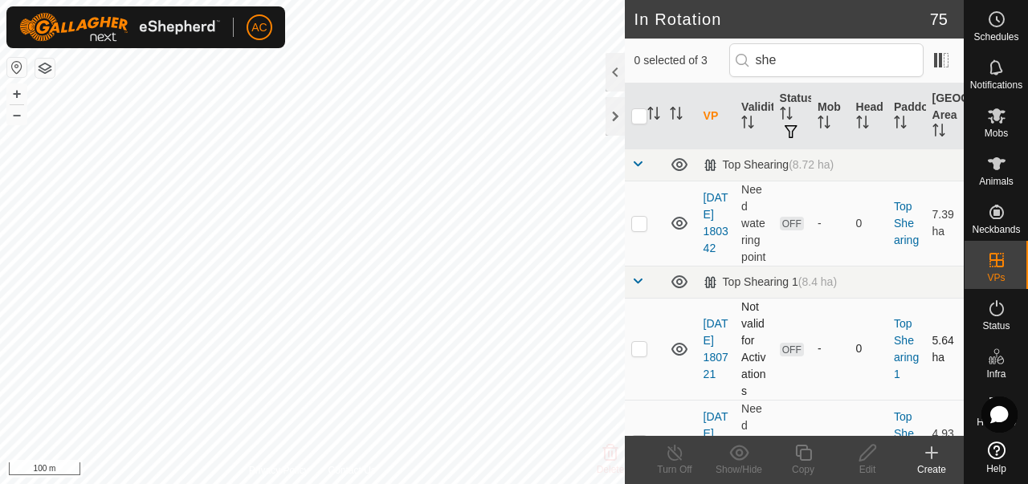
checkbox input "true"
click at [867, 451] on icon at bounding box center [868, 453] width 16 height 16
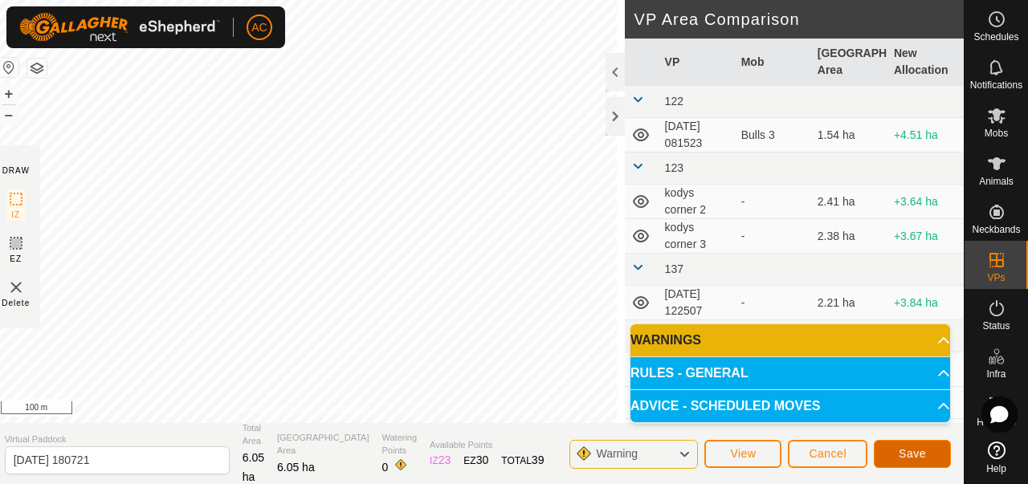
click at [921, 451] on span "Save" at bounding box center [912, 453] width 27 height 13
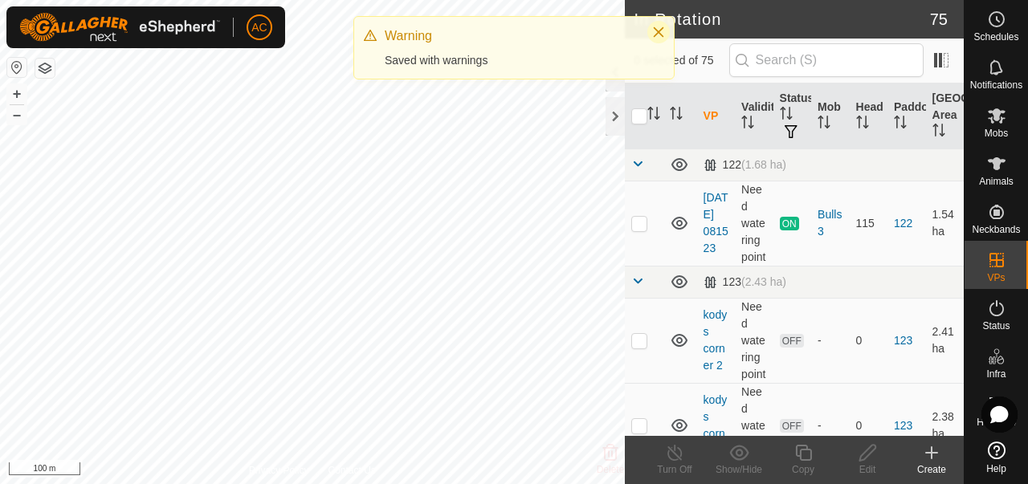
click at [657, 28] on icon "Close" at bounding box center [658, 32] width 13 height 13
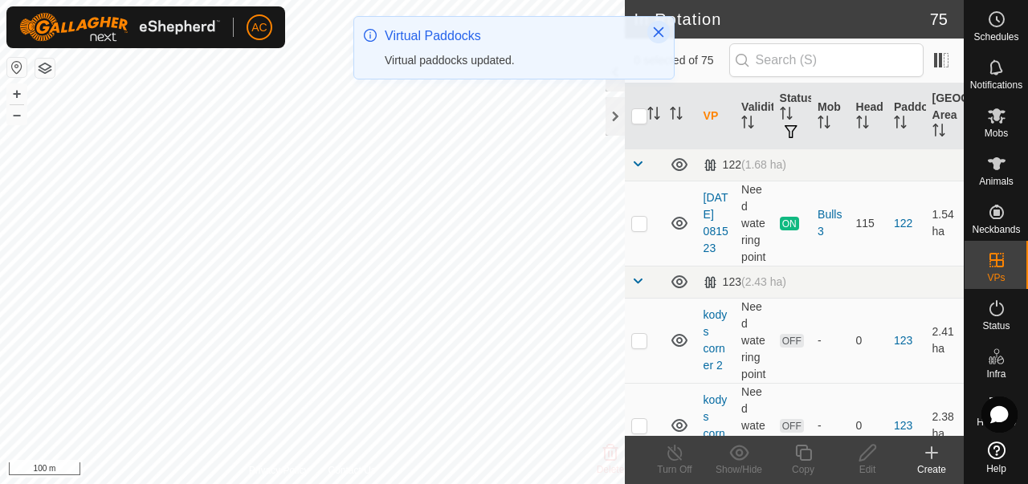
click at [658, 31] on icon "Close" at bounding box center [659, 32] width 10 height 10
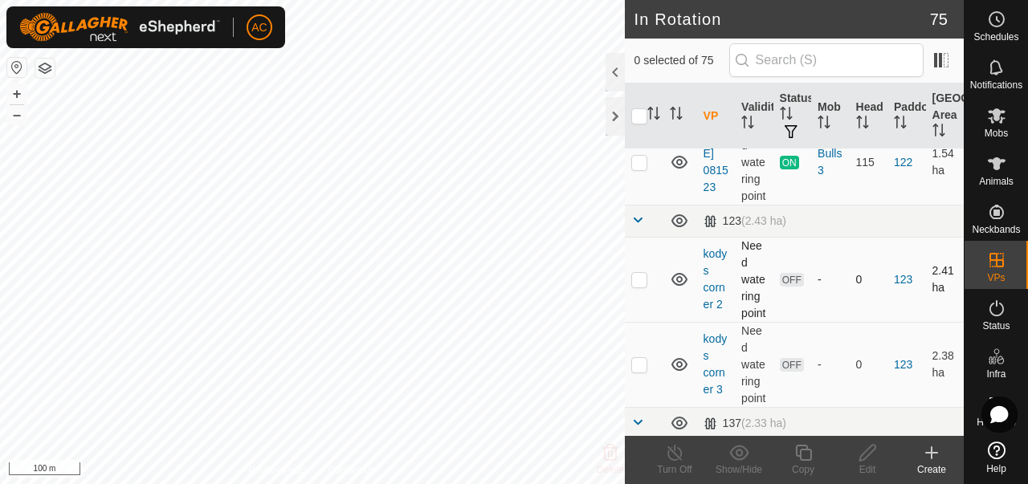
scroll to position [62, 0]
click at [644, 168] on p-checkbox at bounding box center [639, 161] width 16 height 13
click at [639, 168] on p-checkbox at bounding box center [639, 161] width 16 height 13
checkbox input "false"
click at [639, 285] on p-checkbox at bounding box center [639, 278] width 16 height 13
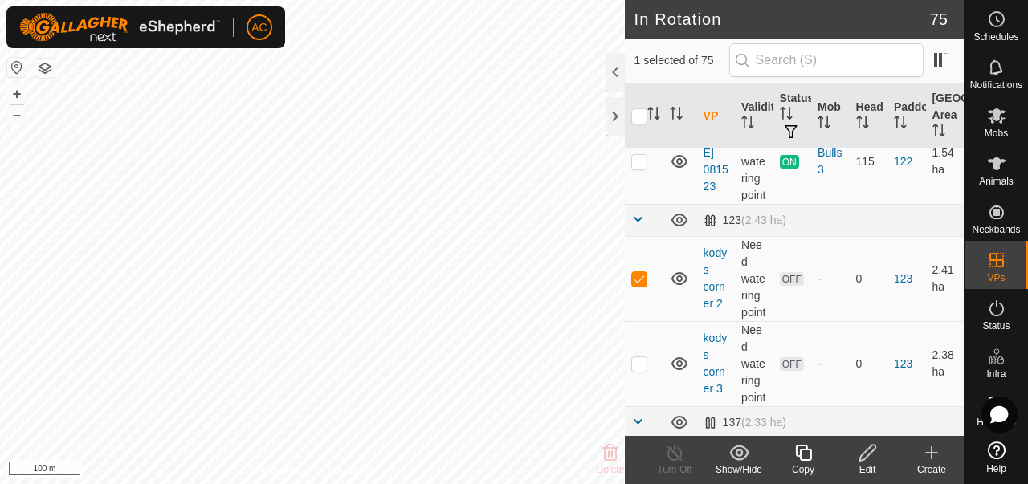
click at [737, 455] on icon at bounding box center [738, 452] width 19 height 15
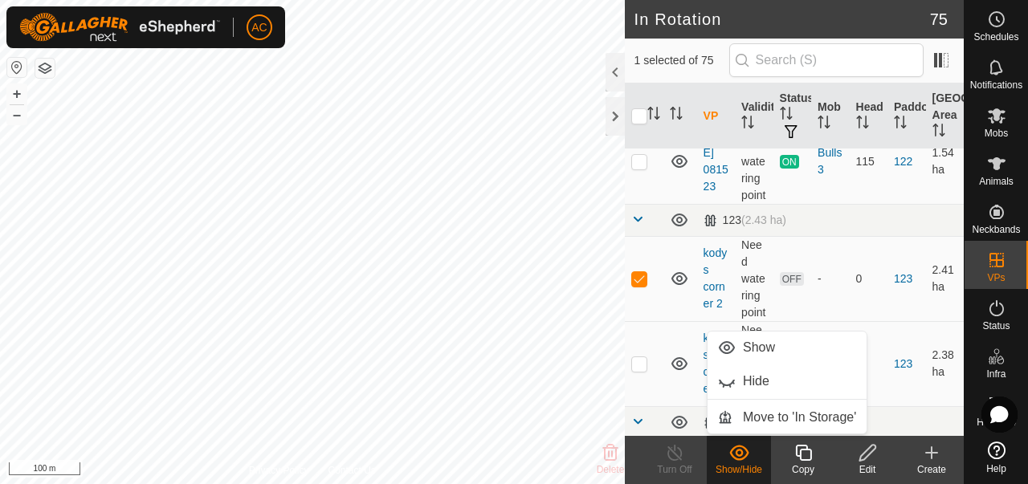
click at [737, 455] on icon at bounding box center [738, 452] width 19 height 15
click at [640, 285] on p-checkbox at bounding box center [639, 278] width 16 height 13
checkbox input "false"
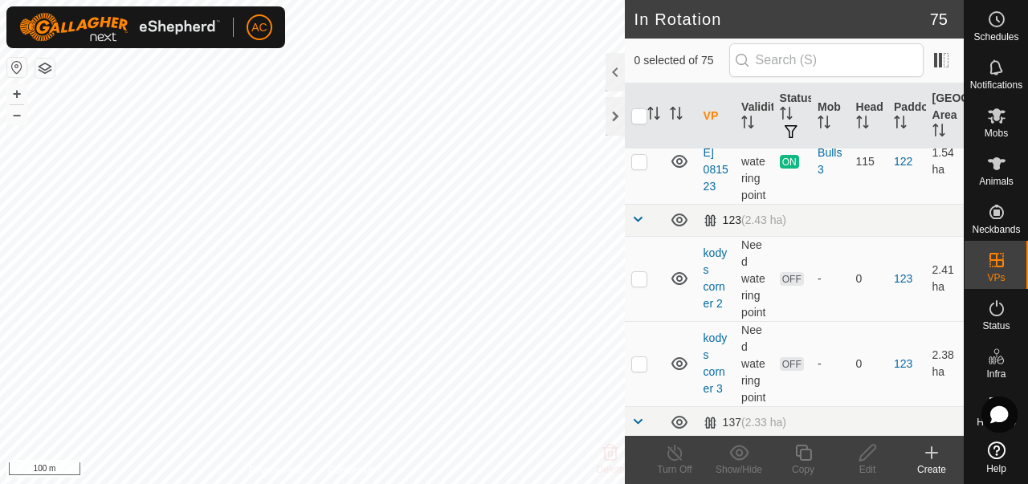
scroll to position [0, 0]
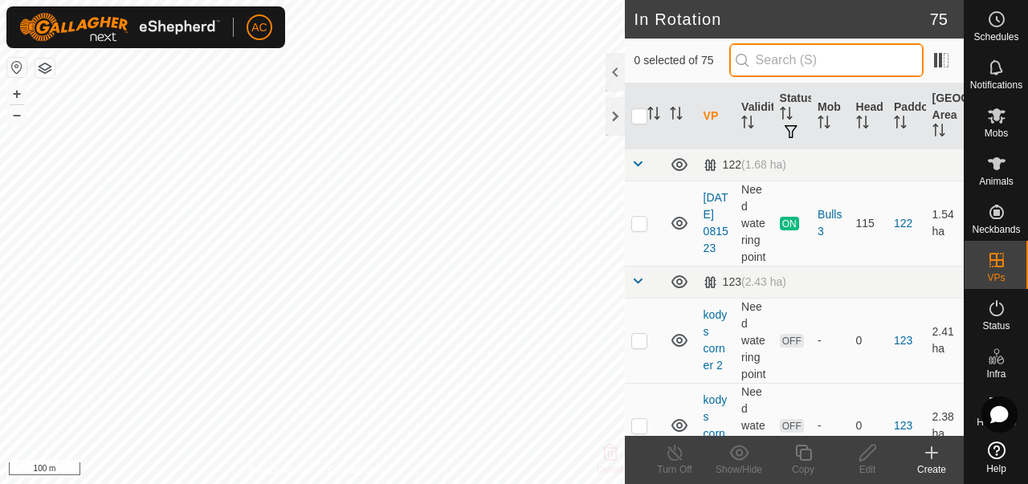
click at [827, 59] on input "text" at bounding box center [826, 60] width 194 height 34
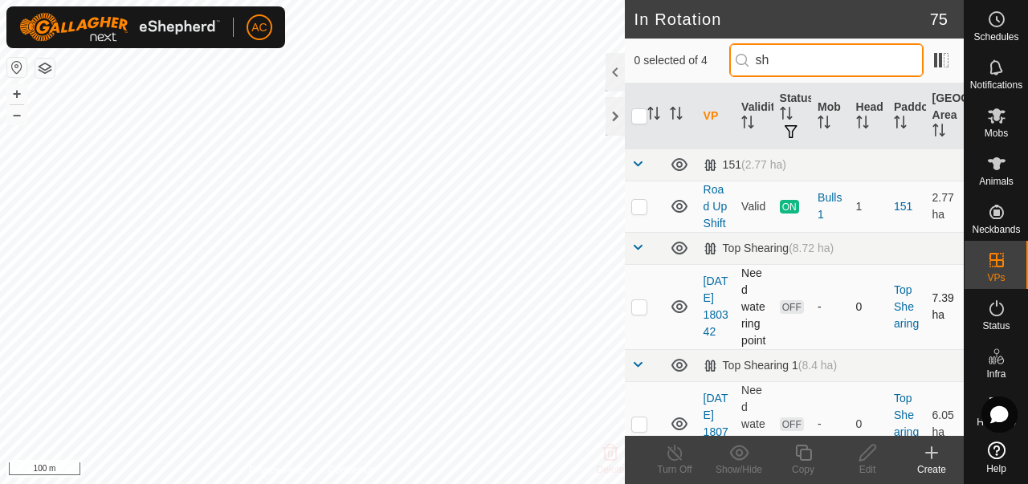
type input "sh"
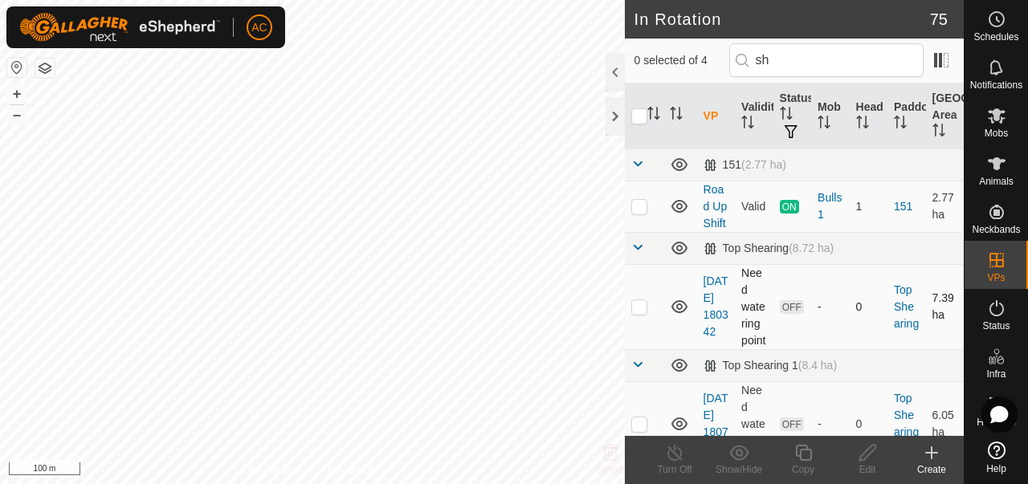
click at [634, 313] on p-checkbox at bounding box center [639, 306] width 16 height 13
click at [639, 312] on p-checkbox at bounding box center [639, 306] width 16 height 13
checkbox input "true"
click at [862, 463] on div "Edit" at bounding box center [868, 470] width 64 height 14
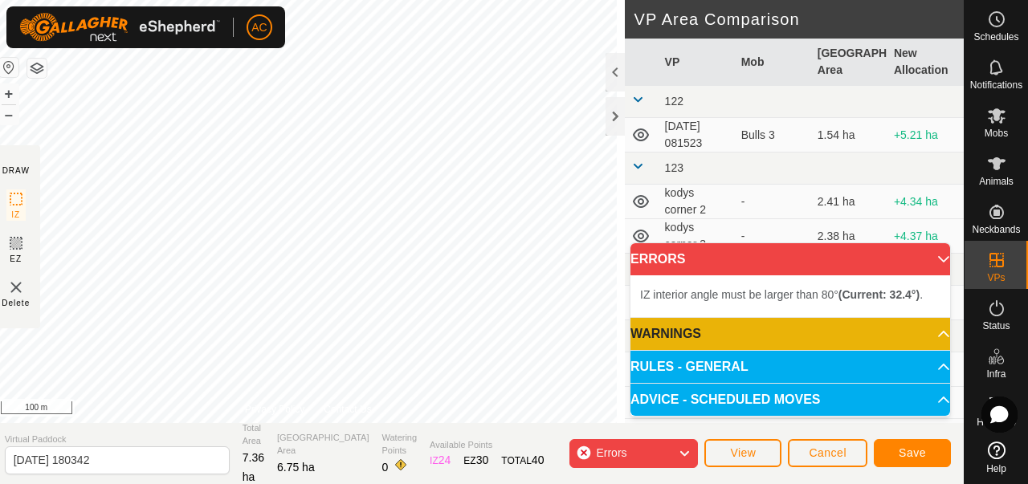
click at [419, 291] on div "IZ interior angle must be larger than 80° (Current: 32.4°) . + – ⇧ i 100 m" at bounding box center [308, 211] width 633 height 423
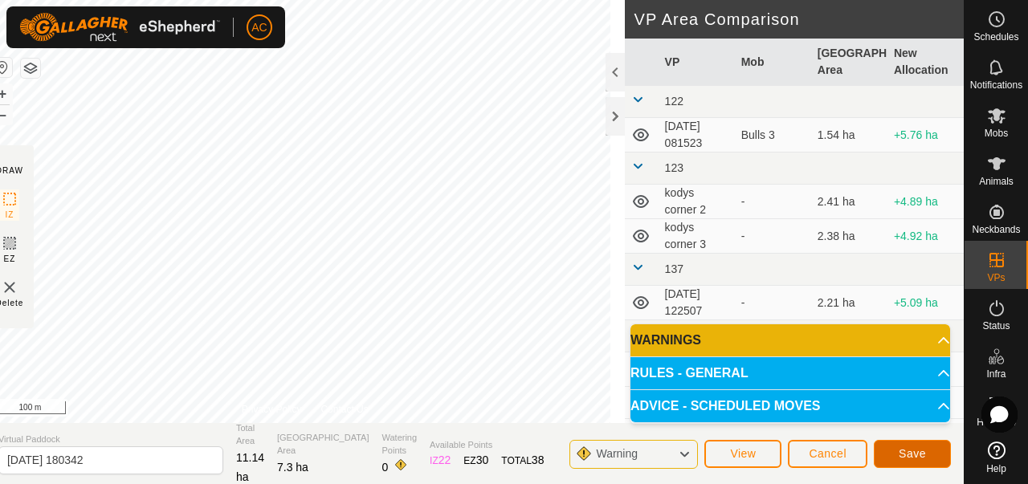
click at [918, 451] on span "Save" at bounding box center [912, 453] width 27 height 13
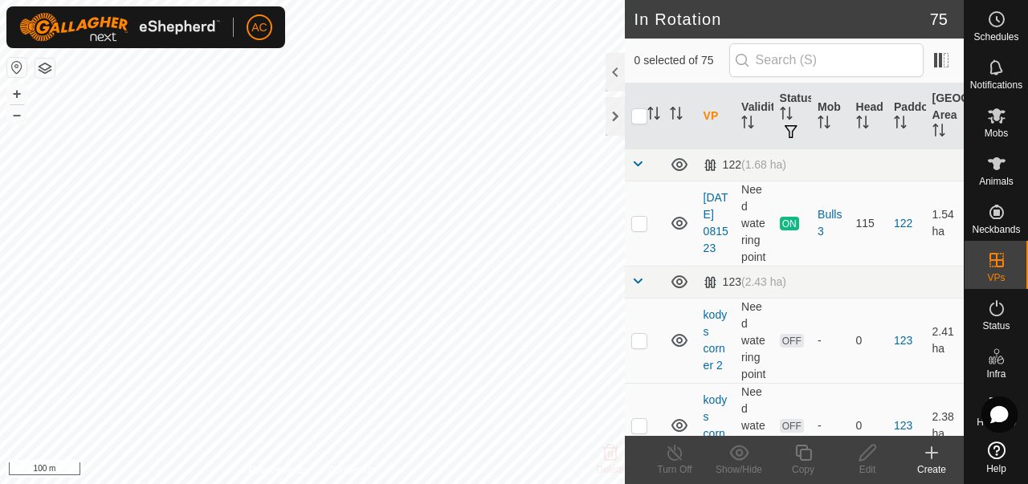
click at [929, 453] on icon at bounding box center [931, 453] width 11 height 0
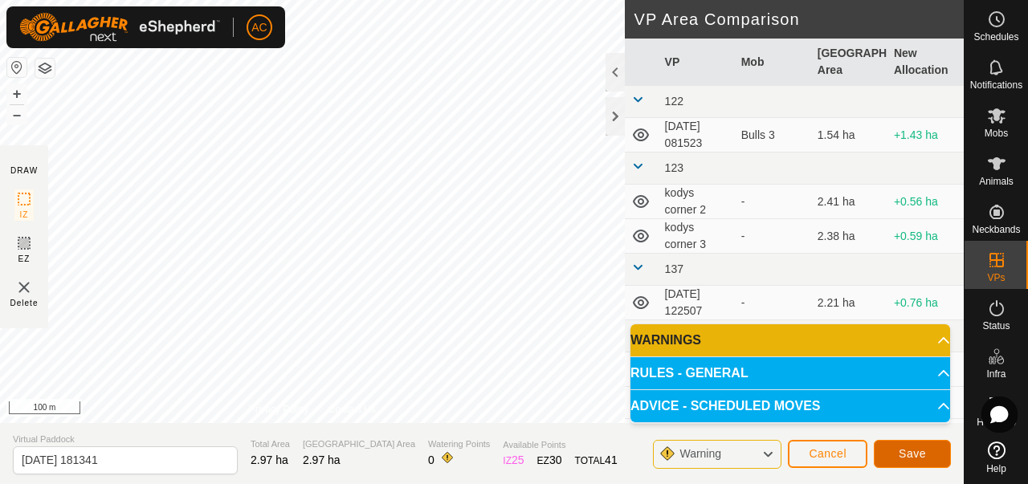
click at [901, 451] on span "Save" at bounding box center [912, 453] width 27 height 13
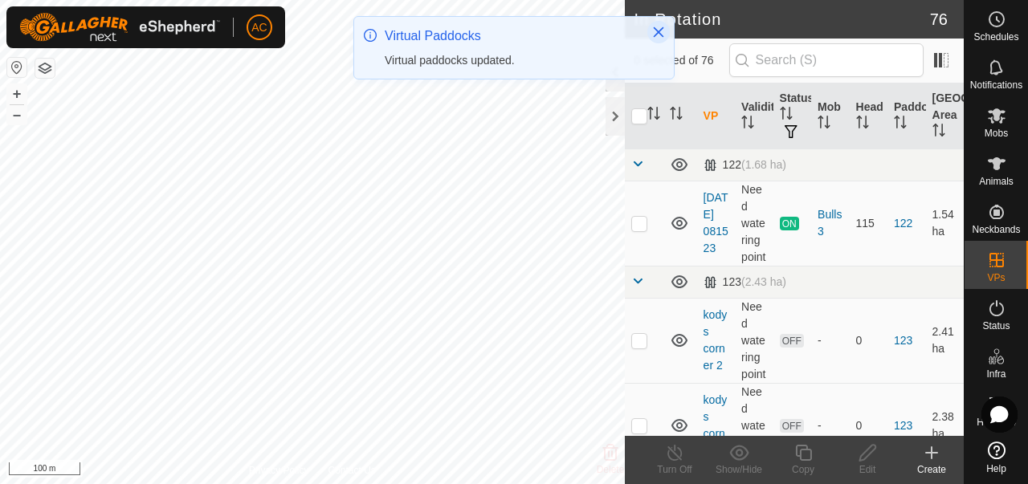
click at [659, 29] on icon "Close" at bounding box center [658, 32] width 13 height 13
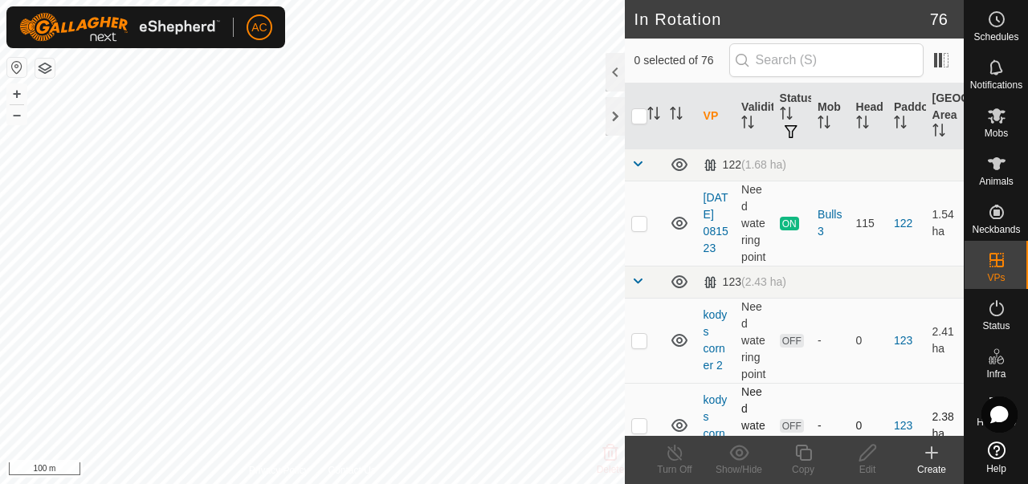
checkbox input "true"
click at [869, 449] on icon at bounding box center [868, 452] width 20 height 19
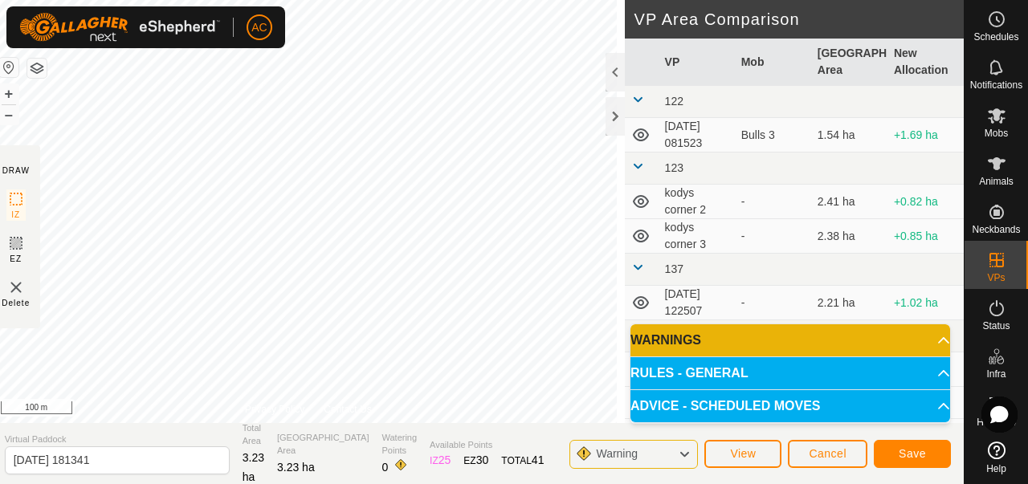
click at [568, 456] on section "Virtual Paddock [DATE] 181341 Total Area 3.23 ha Grazing Area 3.23 ha Watering …" at bounding box center [478, 453] width 972 height 61
click at [934, 452] on button "Save" at bounding box center [912, 454] width 77 height 28
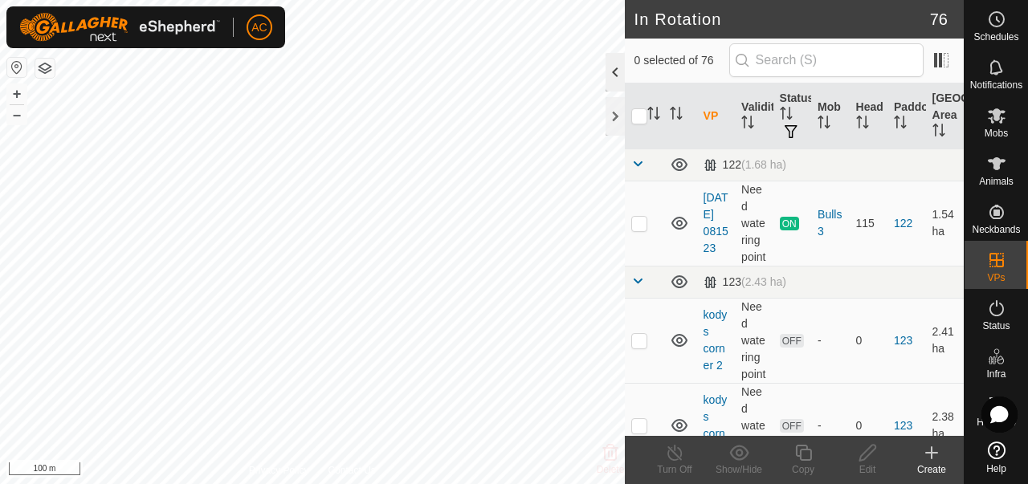
click at [611, 76] on div at bounding box center [615, 72] width 19 height 39
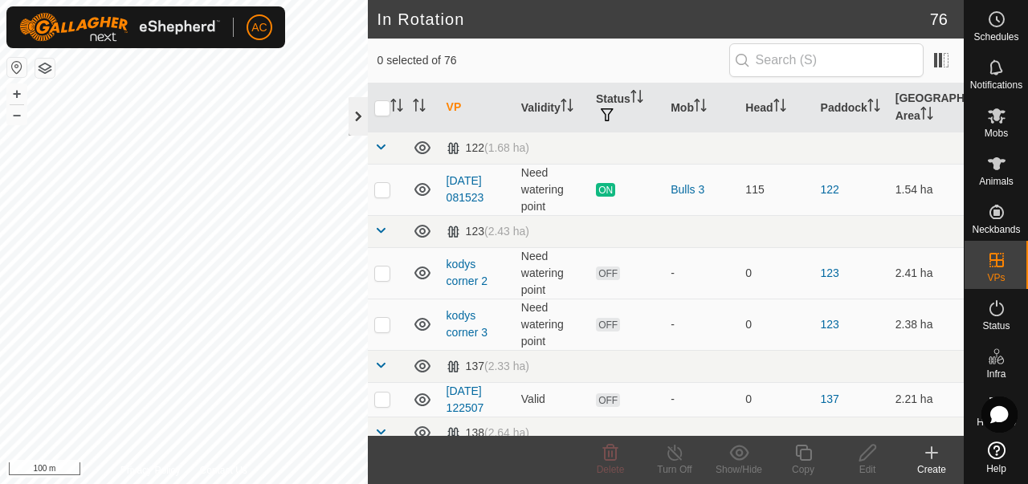
click at [350, 116] on div at bounding box center [358, 116] width 19 height 39
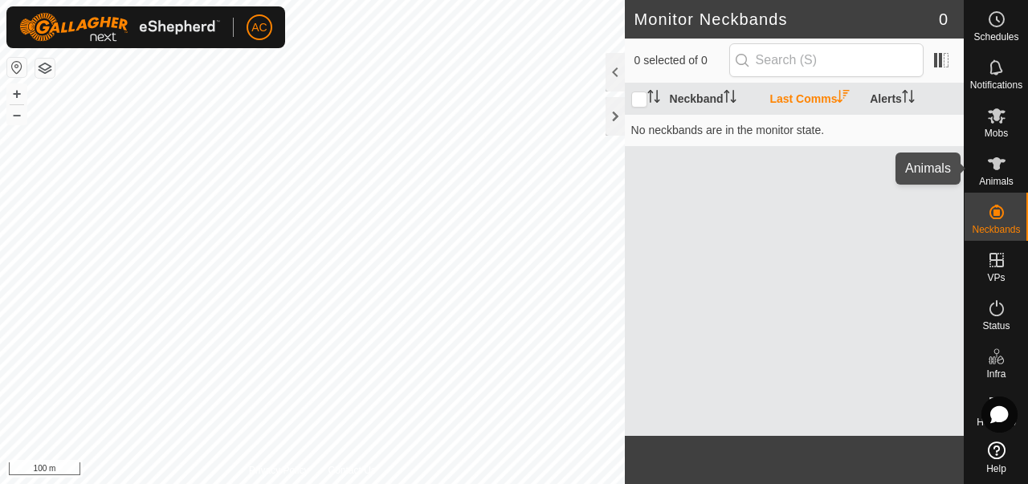
click at [995, 167] on icon at bounding box center [997, 163] width 18 height 13
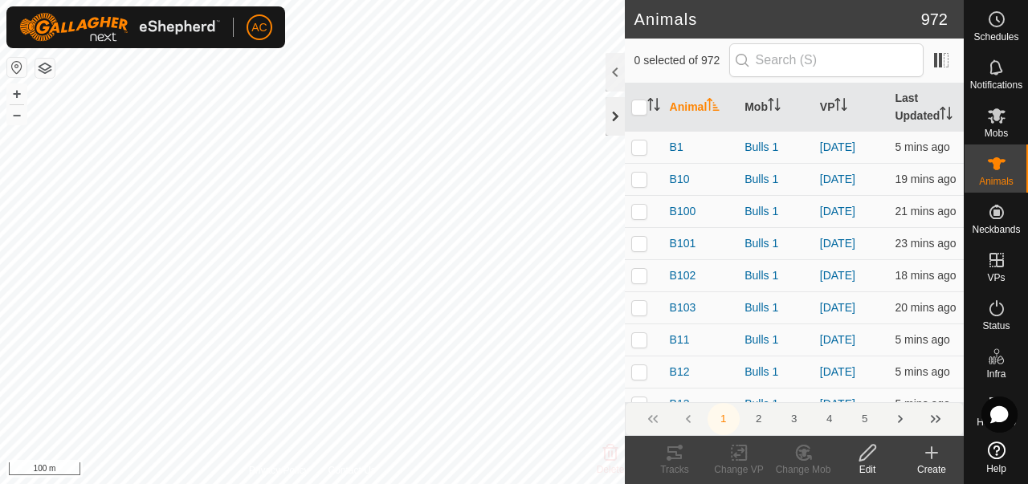
click at [616, 120] on div at bounding box center [615, 116] width 19 height 39
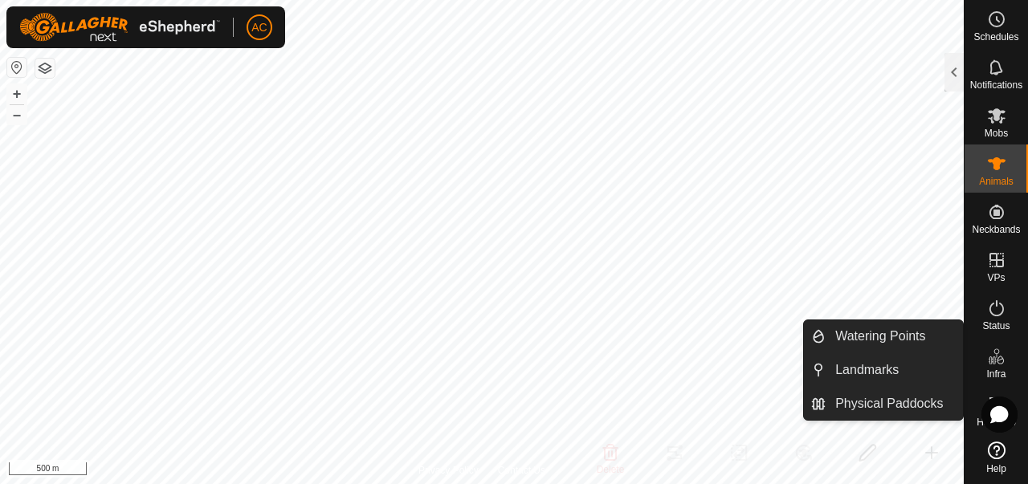
click at [998, 372] on span "Infra" at bounding box center [996, 375] width 19 height 10
click at [909, 334] on link "Watering Points" at bounding box center [894, 337] width 137 height 32
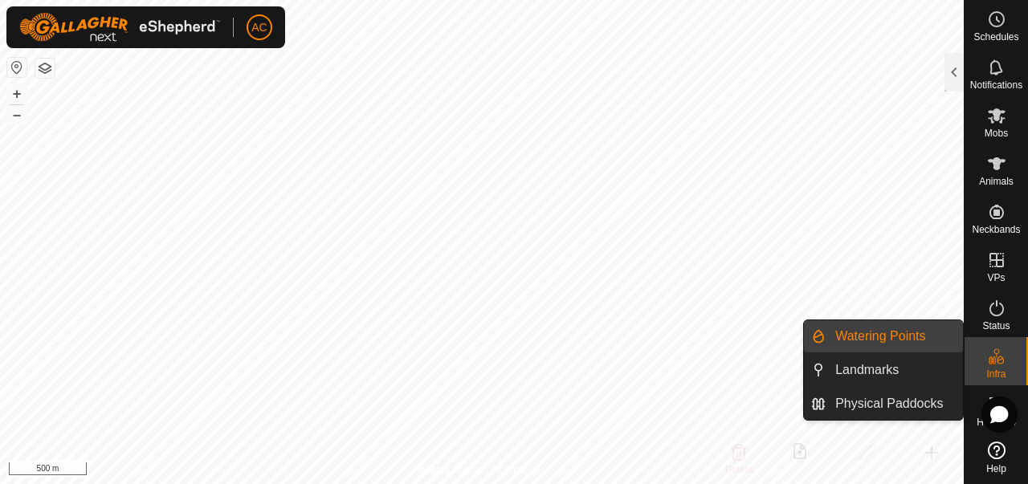
click at [856, 340] on link "Watering Points" at bounding box center [894, 337] width 137 height 32
